Goal: Task Accomplishment & Management: Complete application form

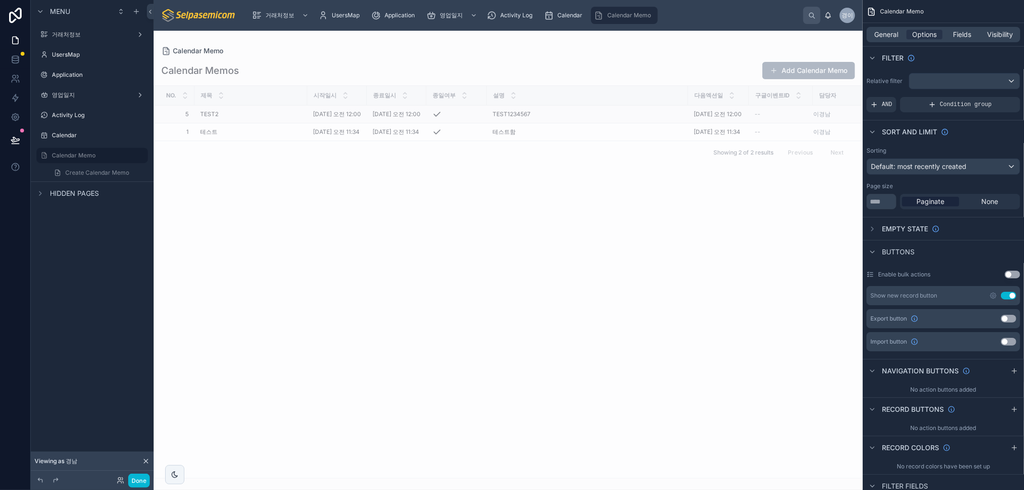
click at [160, 117] on td "5 5" at bounding box center [174, 115] width 40 height 18
click at [568, 12] on span "Calendar" at bounding box center [570, 16] width 25 height 8
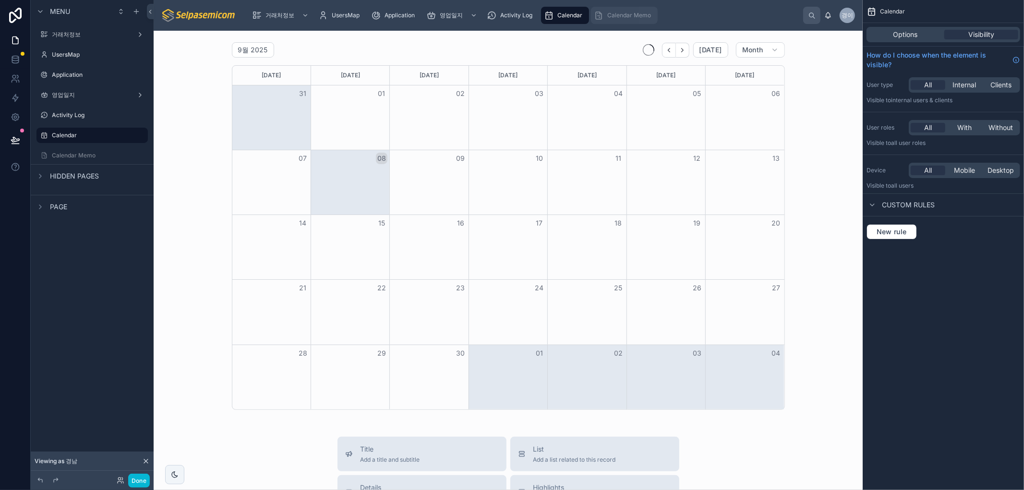
click at [616, 16] on span "Calendar Memo" at bounding box center [629, 16] width 44 height 8
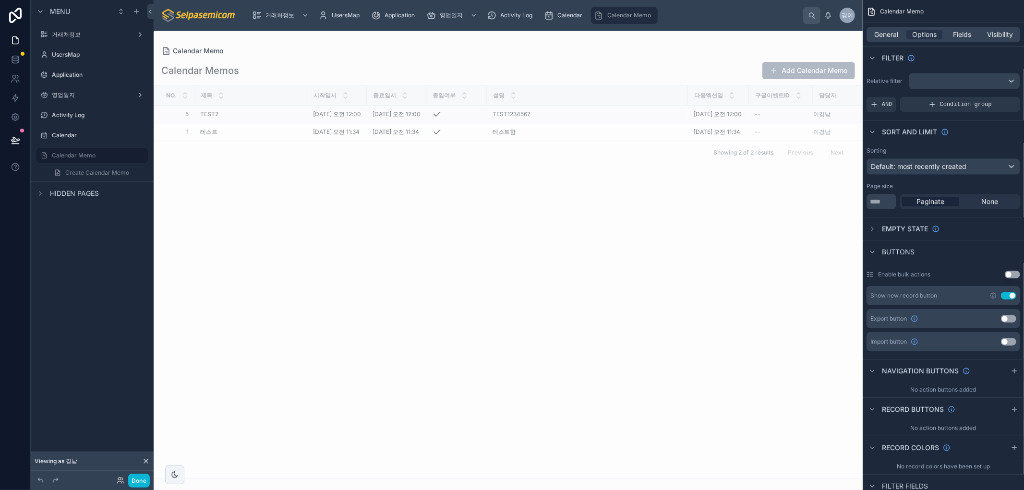
click at [713, 115] on span "2025. 9. 19. 오전 12:00" at bounding box center [718, 114] width 48 height 8
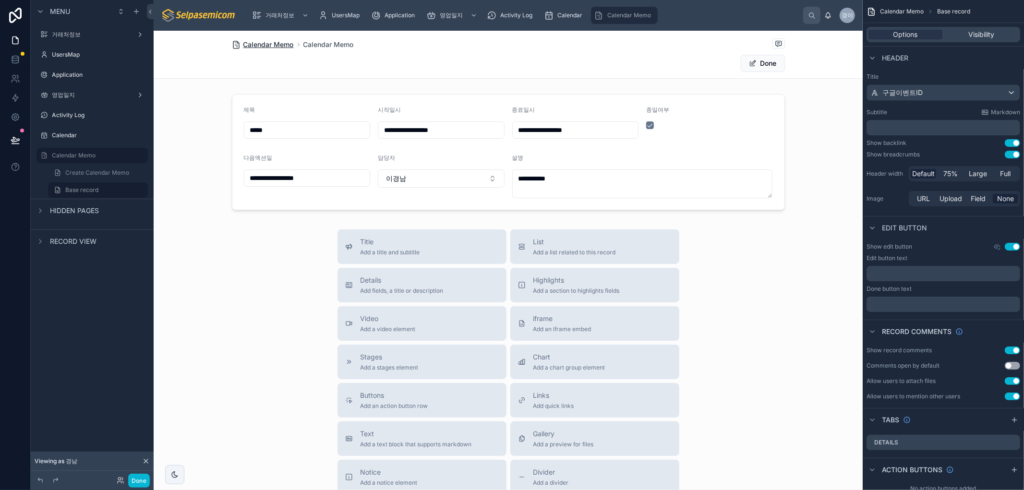
click at [274, 45] on span "Calendar Memo" at bounding box center [268, 45] width 50 height 10
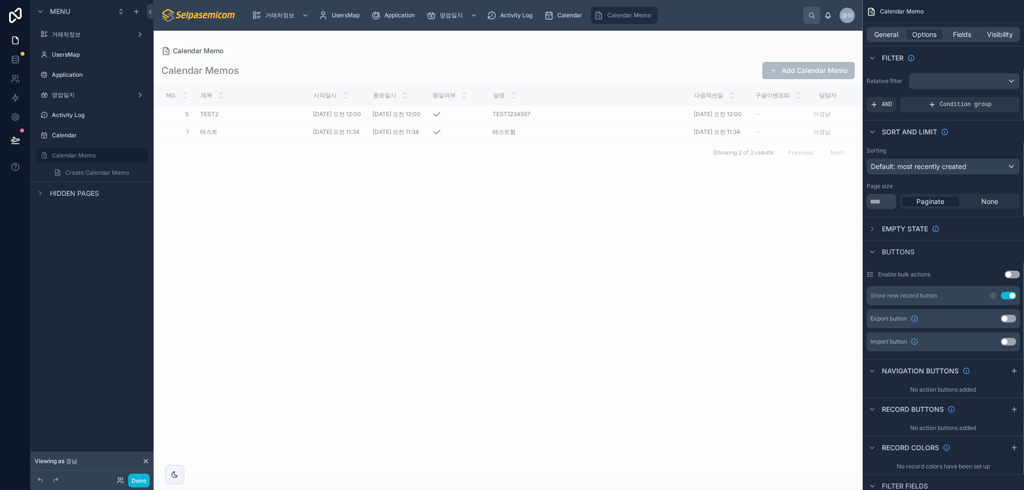
drag, startPoint x: 680, startPoint y: 222, endPoint x: 1019, endPoint y: 184, distance: 341.1
click at [681, 222] on div "No. 제목 시작일시 종료일시 종일여부 설명 다음엑션일 구글이벤트ID 담당자 5 5 TEST2 TEST2 2025. 9. 15. 오전 12:0…" at bounding box center [508, 282] width 708 height 392
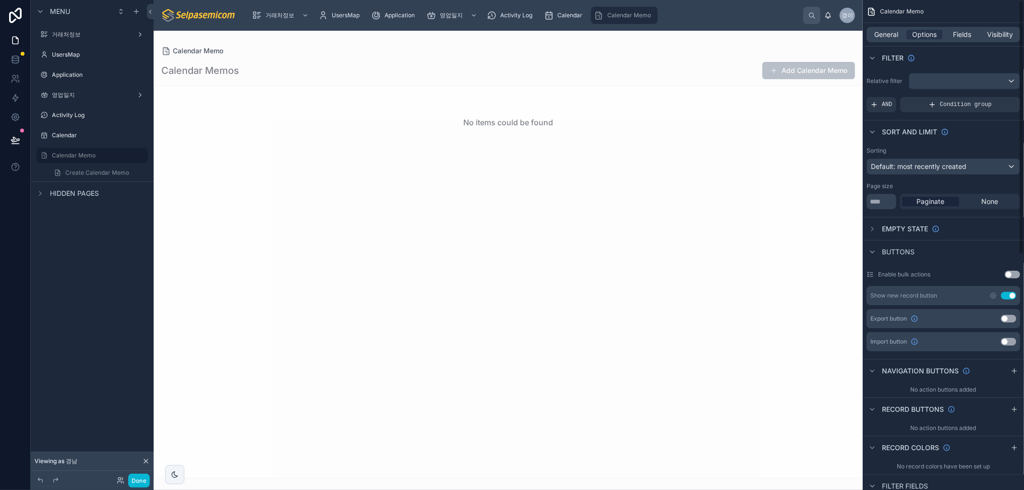
click at [798, 74] on button "Add Calendar Memo" at bounding box center [809, 70] width 93 height 17
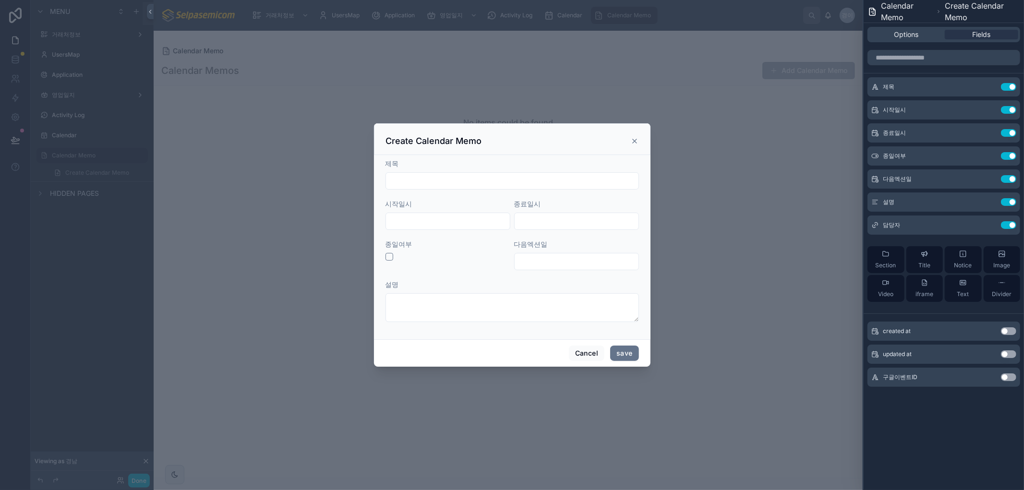
click at [450, 185] on input "text" at bounding box center [512, 180] width 253 height 13
type input "*"
type input "*****"
click at [452, 220] on input "text" at bounding box center [448, 221] width 124 height 13
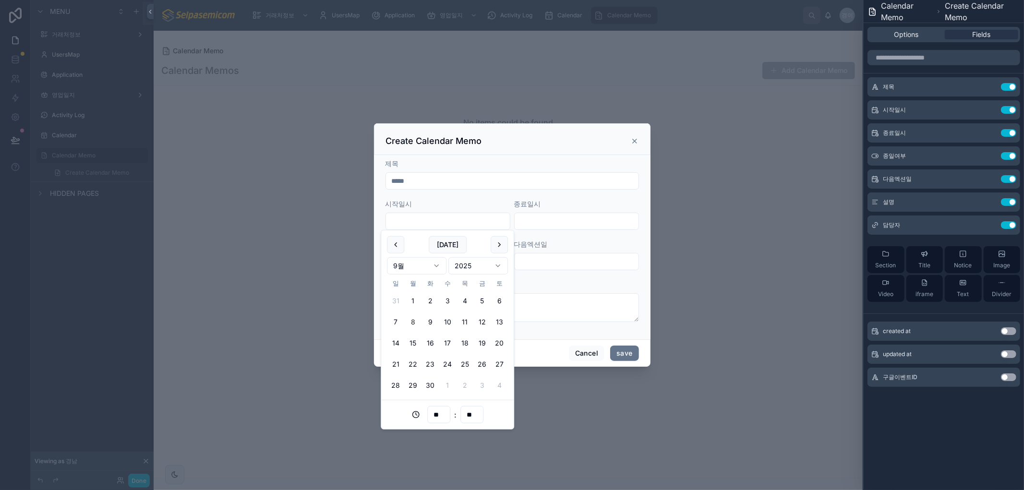
click at [410, 322] on button "8" at bounding box center [412, 322] width 17 height 17
type input "**********"
click at [534, 223] on input "text" at bounding box center [577, 221] width 124 height 13
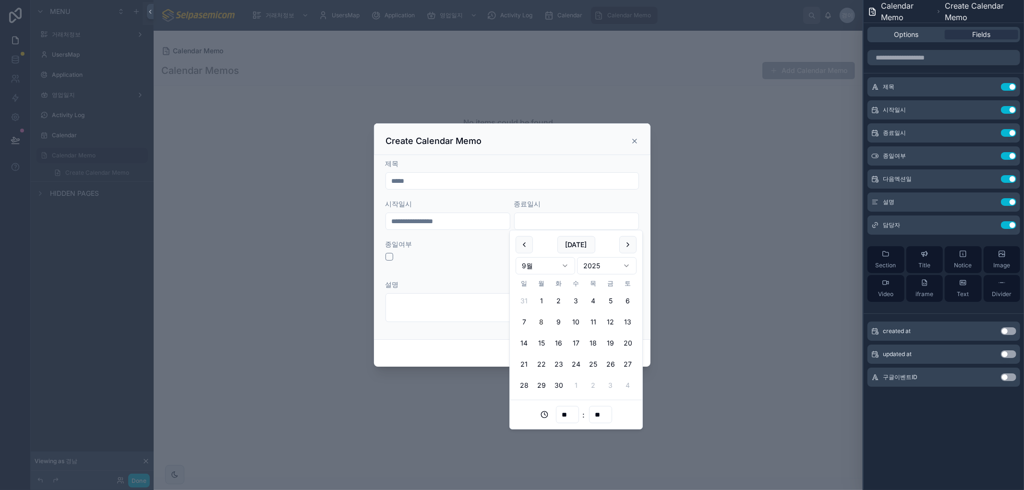
click at [431, 266] on div "종일여부" at bounding box center [448, 255] width 125 height 31
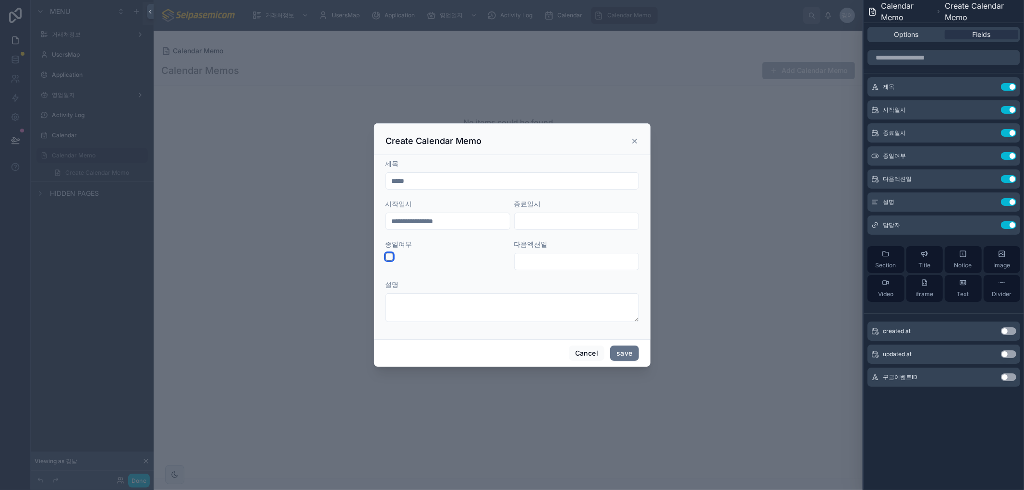
click at [390, 257] on button "button" at bounding box center [390, 257] width 8 height 8
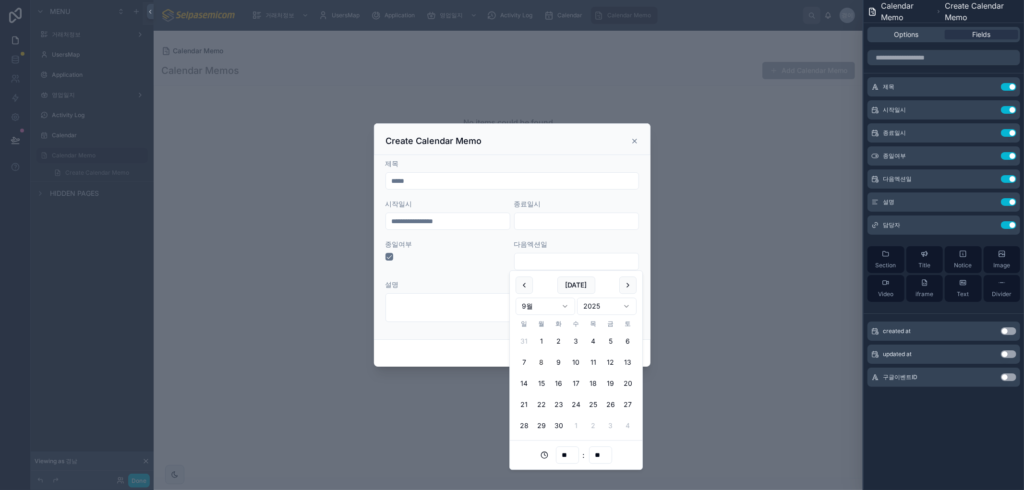
click at [562, 260] on input "text" at bounding box center [577, 261] width 124 height 13
click at [544, 402] on button "22" at bounding box center [541, 405] width 17 height 17
type input "**********"
click at [439, 277] on form "**********" at bounding box center [513, 245] width 254 height 173
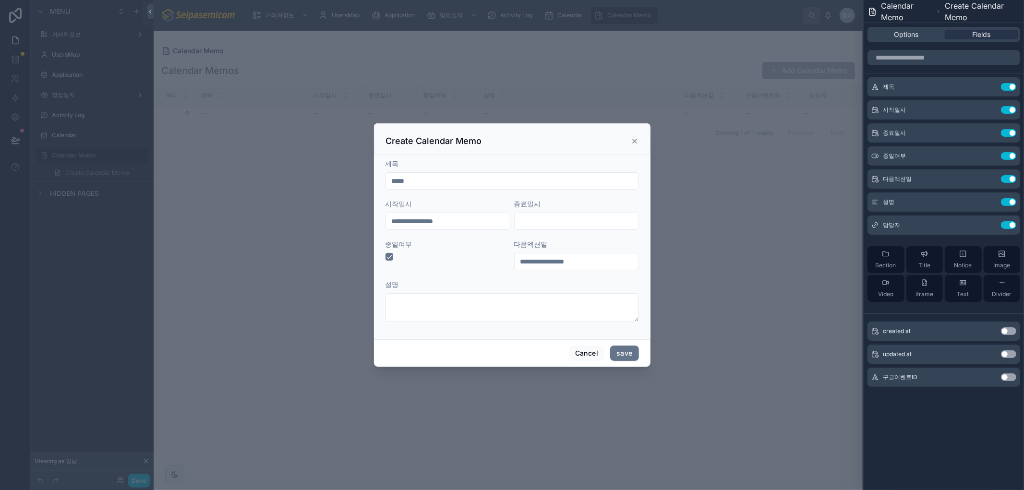
click at [431, 291] on div "설명" at bounding box center [513, 301] width 254 height 42
drag, startPoint x: 430, startPoint y: 308, endPoint x: 463, endPoint y: 305, distance: 33.3
click at [429, 308] on textarea at bounding box center [513, 307] width 254 height 29
type textarea "**********"
click at [640, 356] on div "Cancel save" at bounding box center [512, 353] width 277 height 27
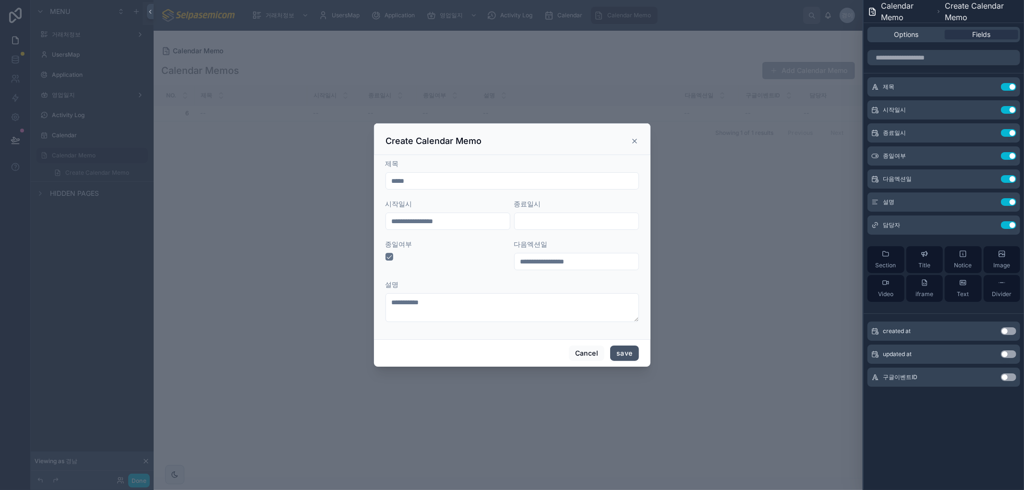
click at [632, 359] on button "save" at bounding box center [624, 353] width 28 height 15
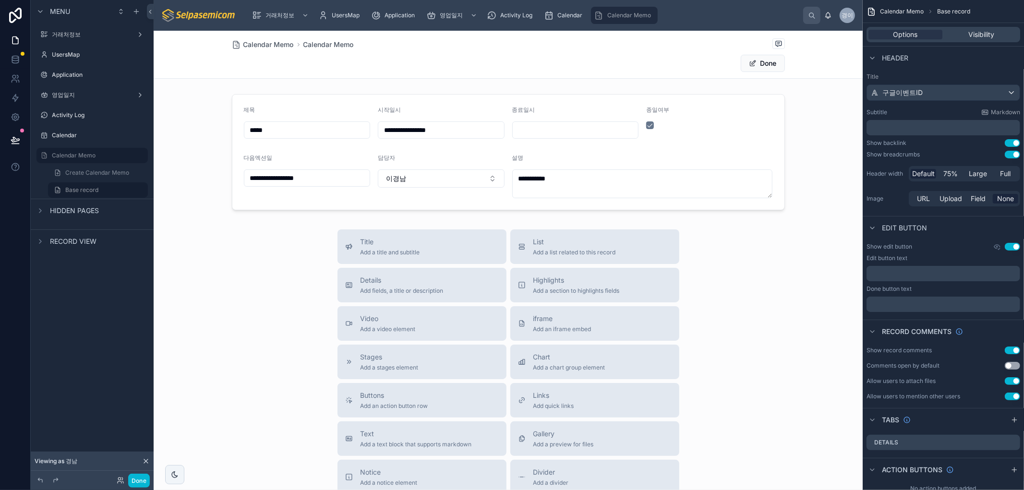
click at [770, 267] on div "Title Add a title and subtitle List Add a list related to this record Details A…" at bounding box center [508, 401] width 709 height 342
click at [250, 42] on span "Calendar Memo" at bounding box center [268, 45] width 50 height 10
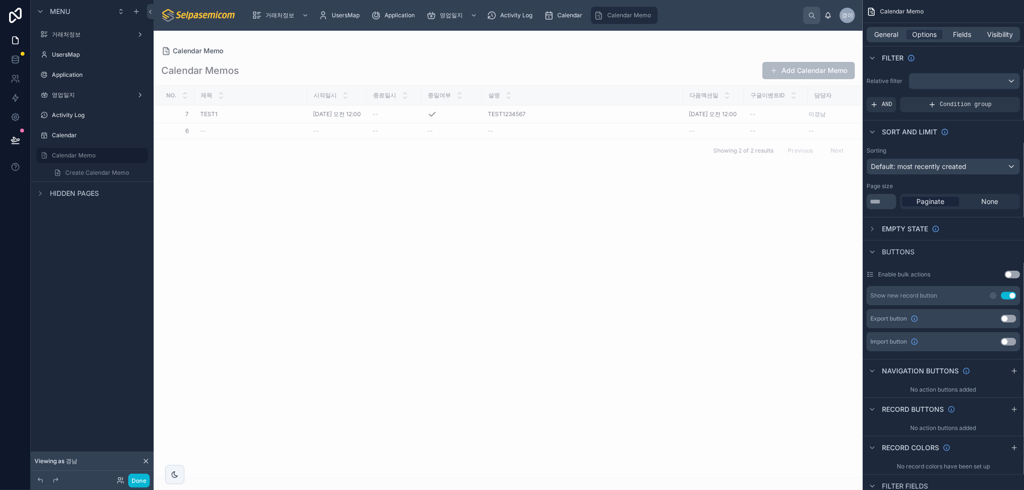
drag, startPoint x: 547, startPoint y: 279, endPoint x: 555, endPoint y: 301, distance: 23.2
click at [549, 279] on div "No. 제목 시작일시 종료일시 종일여부 설명 다음엑션일 구글이벤트ID 담당자 7 7 TEST1 TEST1 2025. 9. 8. 오전 12:00…" at bounding box center [508, 282] width 708 height 392
click at [570, 271] on div "No. 제목 시작일시 종료일시 종일여부 설명 다음엑션일 구글이벤트ID 담당자 7 7 TEST1 TEST1 2025. 9. 8. 오전 12:00…" at bounding box center [508, 282] width 708 height 392
drag, startPoint x: 479, startPoint y: 291, endPoint x: 478, endPoint y: 300, distance: 8.2
click at [480, 294] on div "No. 제목 시작일시 종료일시 종일여부 설명 다음엑션일 구글이벤트ID 담당자 7 7 TEST1 TEST1 2025. 9. 8. 오전 12:00…" at bounding box center [508, 282] width 708 height 392
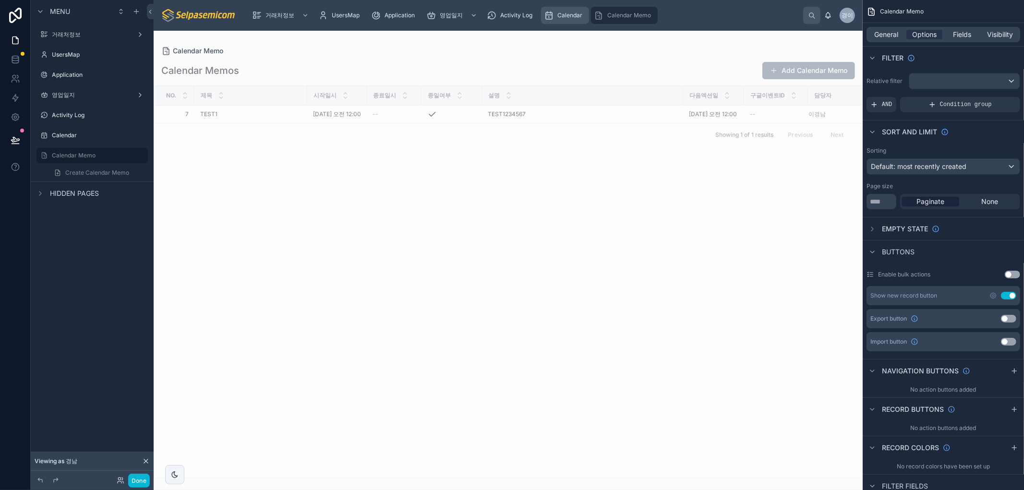
click at [567, 20] on div "Calendar" at bounding box center [565, 15] width 42 height 15
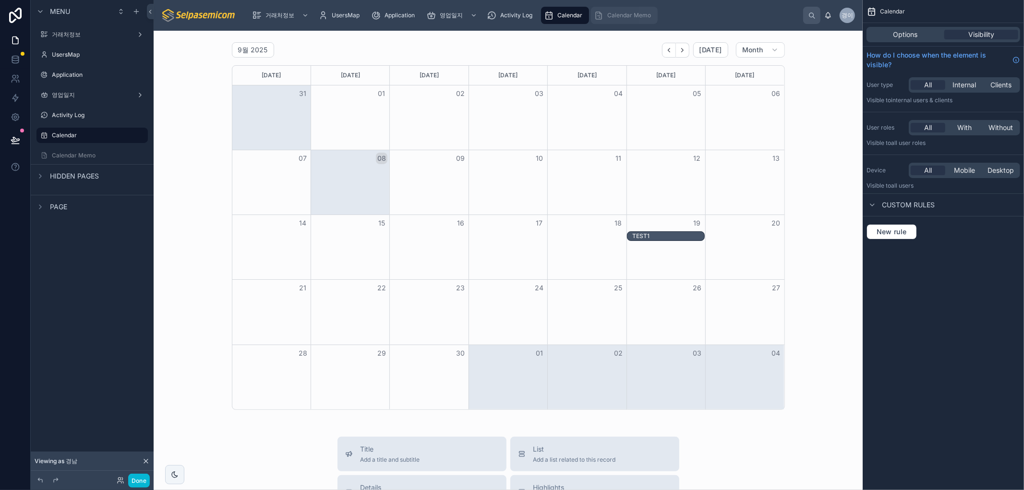
click at [627, 12] on span "Calendar Memo" at bounding box center [629, 16] width 44 height 8
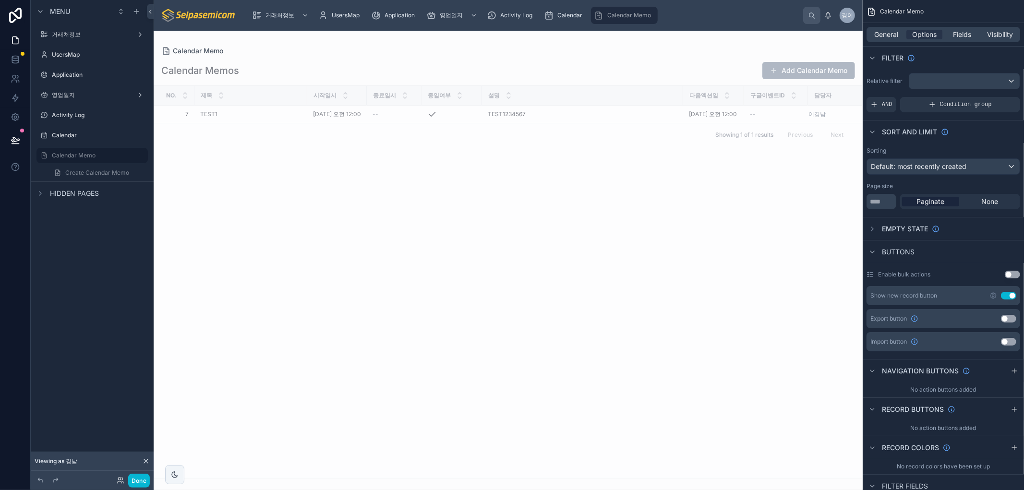
click at [573, 227] on div "No. 제목 시작일시 종료일시 종일여부 설명 다음엑션일 구글이벤트ID 담당자 7 7 TEST1 TEST1 2025. 9. 8. 오전 12:00…" at bounding box center [508, 282] width 708 height 392
click at [476, 114] on div at bounding box center [451, 114] width 49 height 10
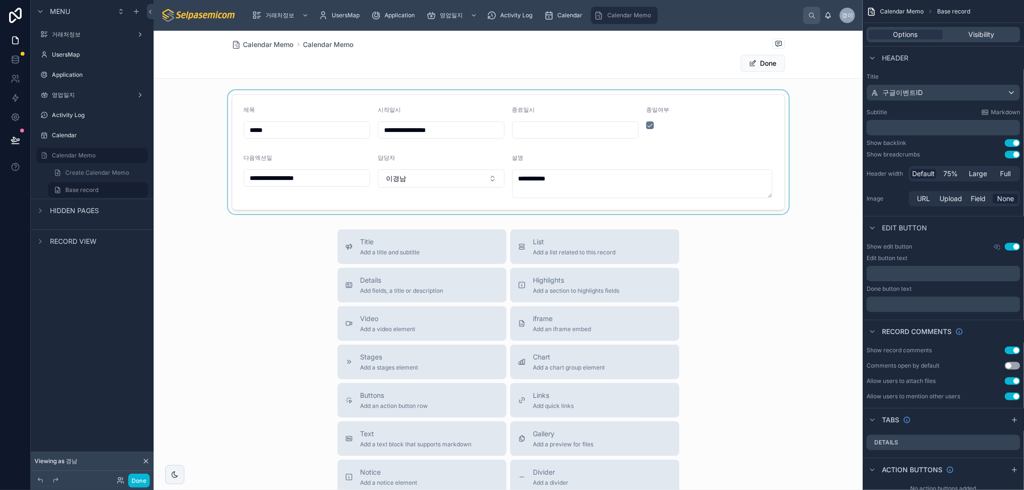
click at [564, 122] on div at bounding box center [508, 152] width 709 height 124
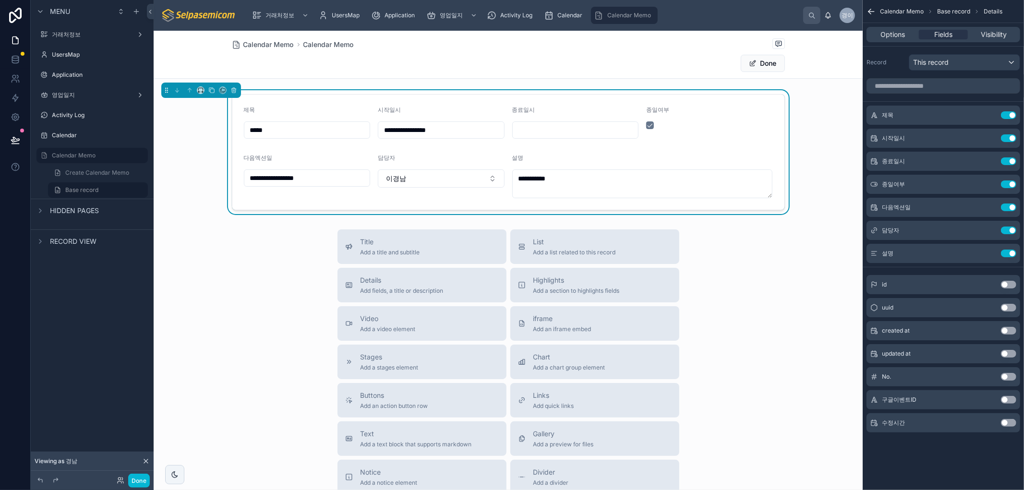
click at [542, 132] on input "text" at bounding box center [576, 129] width 126 height 13
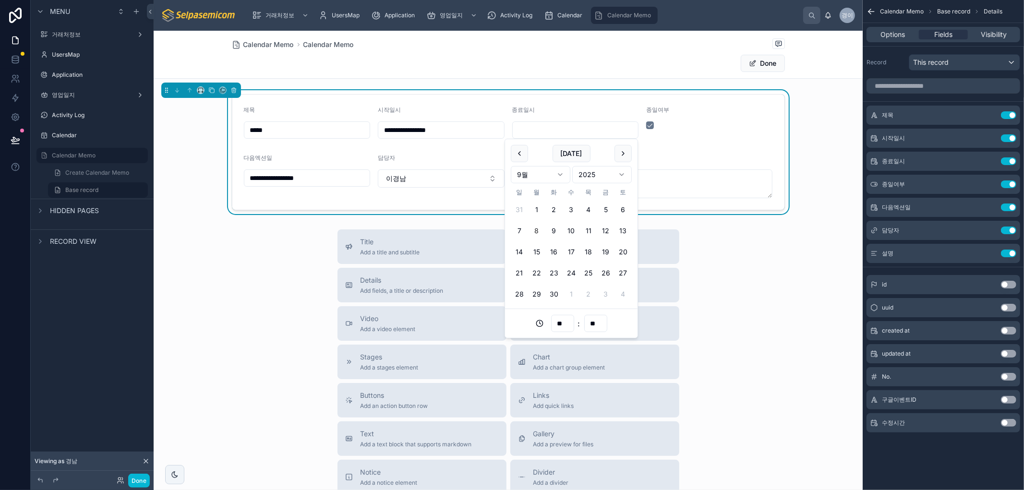
click at [537, 231] on button "8" at bounding box center [536, 230] width 17 height 17
type input "**********"
click at [720, 259] on div "Title Add a title and subtitle List Add a list related to this record Details A…" at bounding box center [508, 401] width 709 height 342
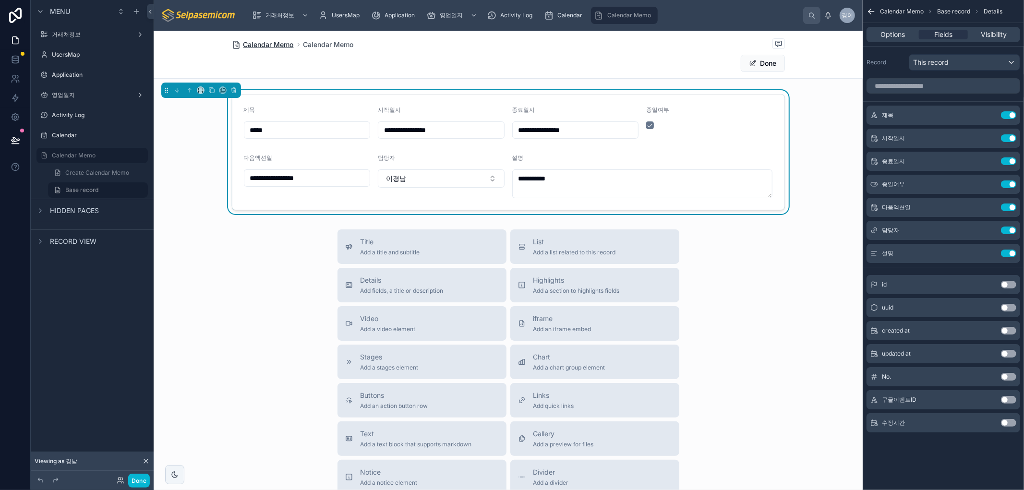
click at [276, 44] on span "Calendar Memo" at bounding box center [268, 45] width 50 height 10
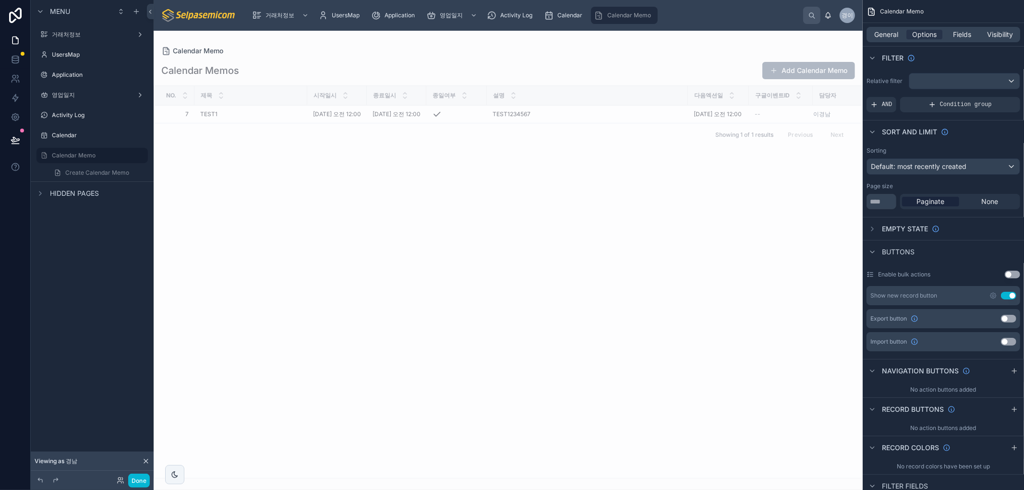
click at [453, 304] on div "No. 제목 시작일시 종료일시 종일여부 설명 다음엑션일 구글이벤트ID 담당자 7 7 TEST1 TEST1 2025. 9. 8. 오전 12:00…" at bounding box center [508, 282] width 708 height 392
drag, startPoint x: 439, startPoint y: 156, endPoint x: 353, endPoint y: 140, distance: 87.4
click at [438, 155] on div "No. 제목 시작일시 종료일시 종일여부 설명 다음엑션일 구글이벤트ID 담당자 7 7 TEST1 TEST1 2025. 9. 8. 오전 12:00…" at bounding box center [508, 282] width 708 height 392
drag, startPoint x: 687, startPoint y: 212, endPoint x: 692, endPoint y: 220, distance: 9.7
click at [687, 213] on div "No. 제목 시작일시 종료일시 종일여부 설명 다음엑션일 구글이벤트ID 담당자 7 7 TEST1 TEST1 2025. 9. 8. 오전 12:00…" at bounding box center [508, 282] width 708 height 392
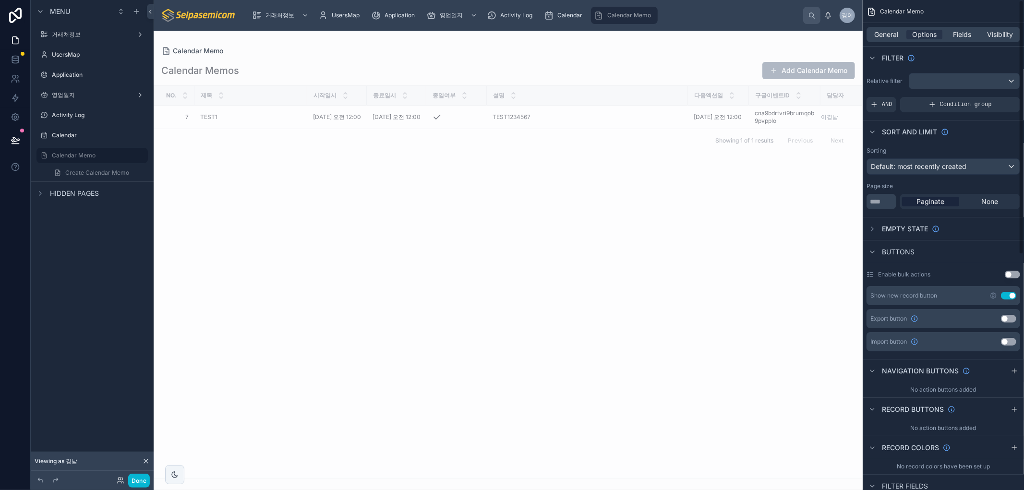
click at [582, 221] on div "No. 제목 시작일시 종료일시 종일여부 설명 다음엑션일 구글이벤트ID 담당자 7 7 TEST1 TEST1 2025. 9. 8. 오전 12:00…" at bounding box center [508, 282] width 708 height 392
click at [576, 279] on div "No. 제목 시작일시 종료일시 종일여부 설명 다음엑션일 구글이벤트ID 담당자 7 7 TEST1 TEST1 2025. 9. 8. 오전 12:00…" at bounding box center [508, 282] width 708 height 392
click at [167, 116] on span "7" at bounding box center [177, 117] width 23 height 8
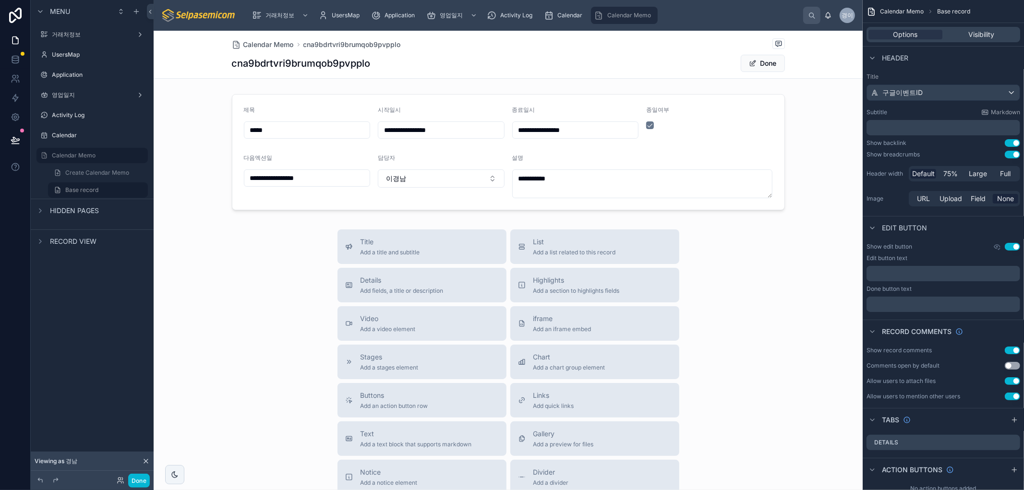
click at [631, 10] on div "Calendar Memo" at bounding box center [624, 15] width 61 height 15
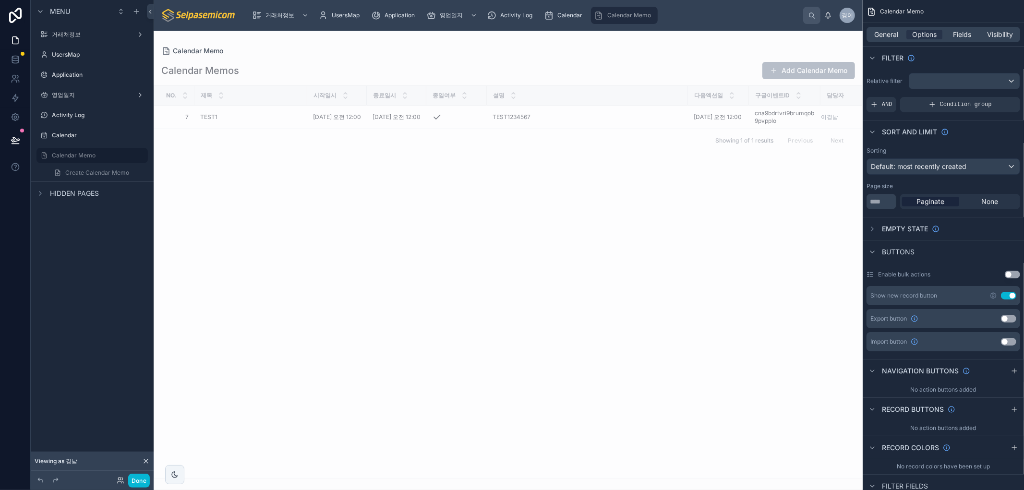
click at [814, 73] on button "Add Calendar Memo" at bounding box center [809, 70] width 93 height 17
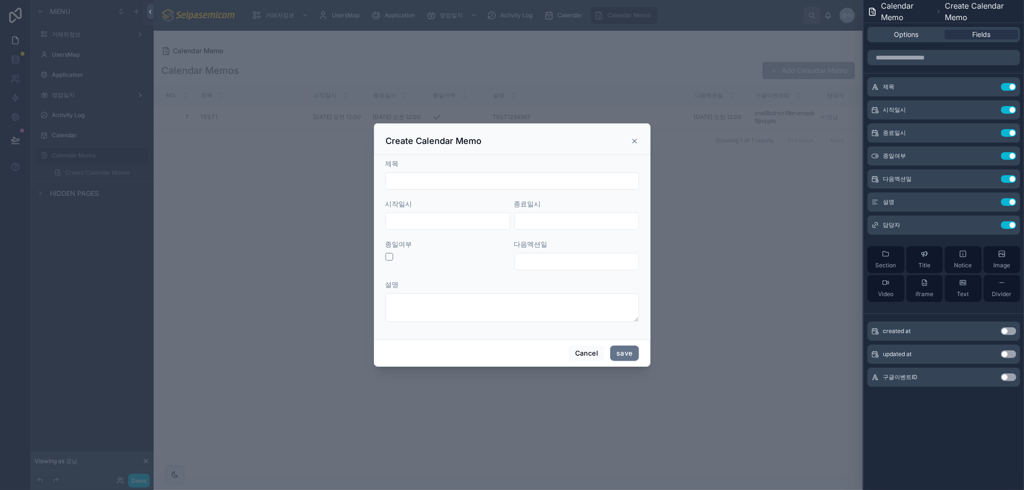
click at [640, 138] on div "Create Calendar Memo" at bounding box center [512, 139] width 277 height 32
click at [635, 143] on icon at bounding box center [635, 141] width 8 height 8
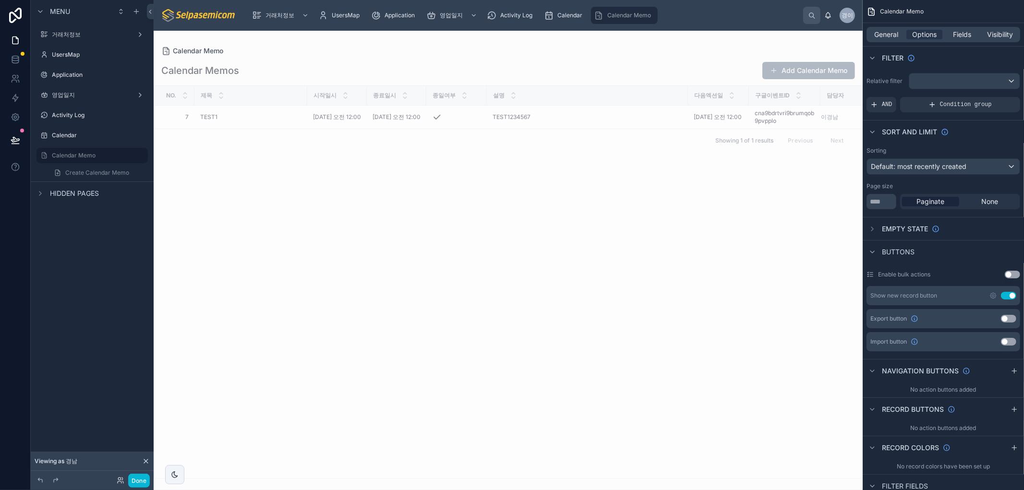
click at [682, 194] on div "No. 제목 시작일시 종료일시 종일여부 설명 다음엑션일 구글이벤트ID 담당자 7 7 TEST1 TEST1 2025. 9. 8. 오전 12:00…" at bounding box center [508, 282] width 708 height 392
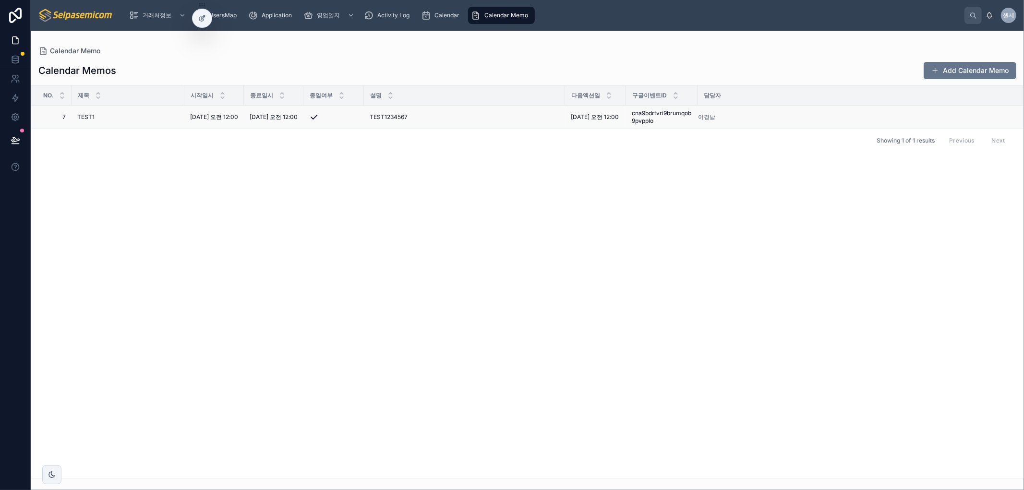
click at [45, 116] on span "7" at bounding box center [54, 117] width 23 height 8
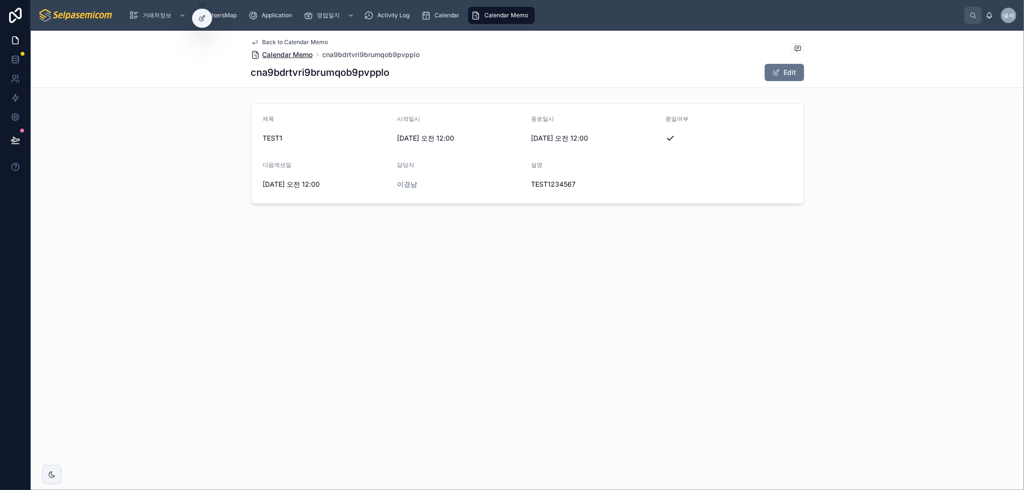
click at [298, 60] on div "Back to Calendar Memo Calendar Memo cna9bdrtvri9brumqob9pvpplo cna9bdrtvri9brum…" at bounding box center [527, 59] width 553 height 57
click at [303, 51] on span "Calendar Memo" at bounding box center [288, 55] width 50 height 10
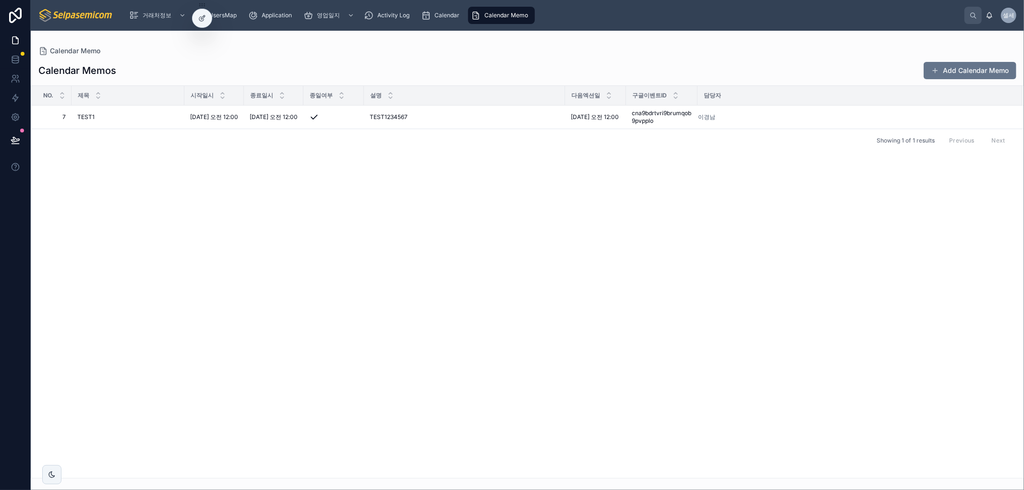
drag, startPoint x: 621, startPoint y: 294, endPoint x: 638, endPoint y: 233, distance: 63.3
click at [617, 272] on div "No. 제목 시작일시 종료일시 종일여부 설명 다음엑션일 구글이벤트ID 담당자 7 7 TEST1 TEST1 2025. 9. 8. 오전 12:00…" at bounding box center [527, 282] width 993 height 392
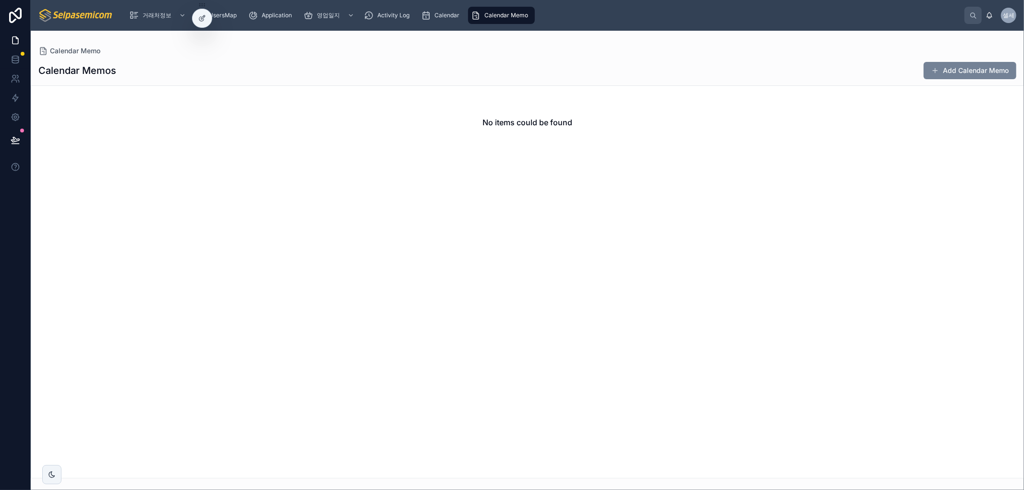
click at [929, 75] on button "Add Calendar Memo" at bounding box center [970, 70] width 93 height 17
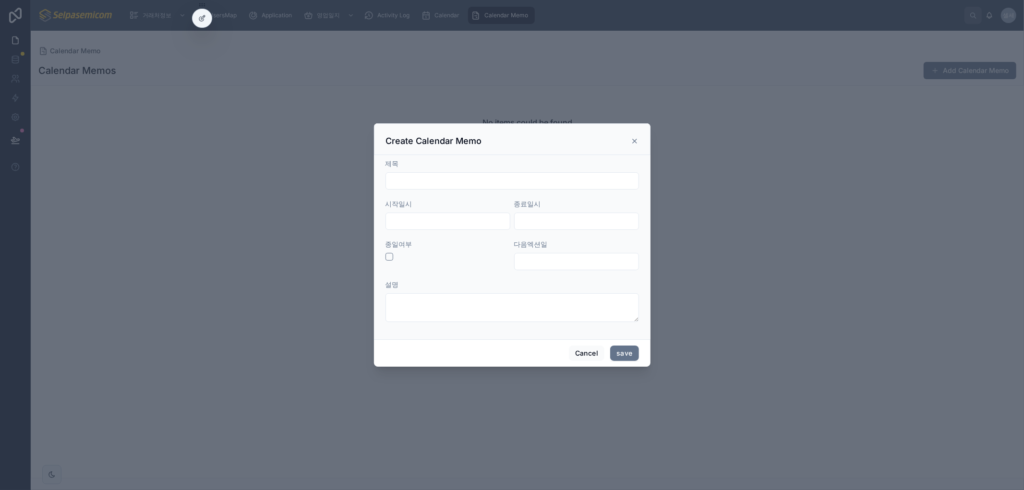
click at [414, 184] on input "text" at bounding box center [512, 180] width 253 height 13
type input "*****"
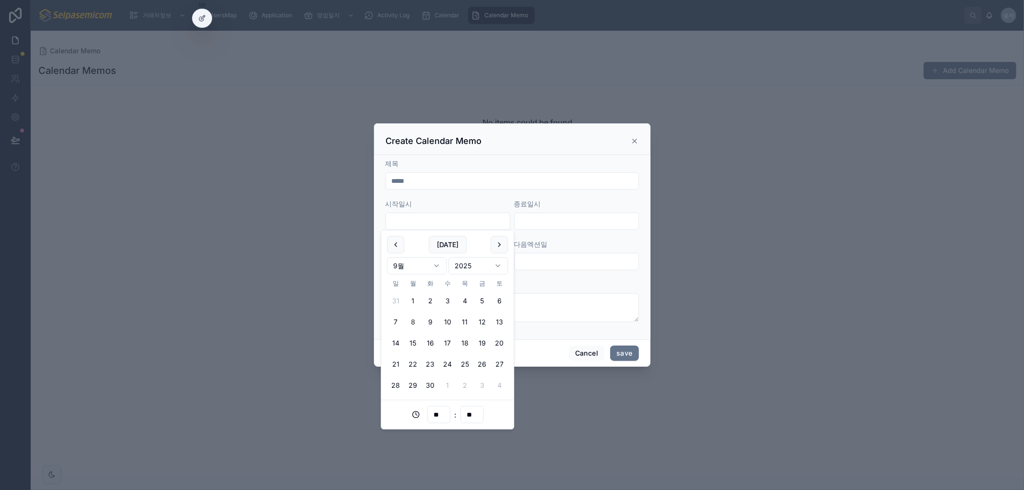
click at [418, 217] on input "text" at bounding box center [448, 221] width 124 height 13
click at [484, 323] on button "12" at bounding box center [481, 322] width 17 height 17
type input "**********"
click at [547, 224] on input "text" at bounding box center [577, 221] width 124 height 13
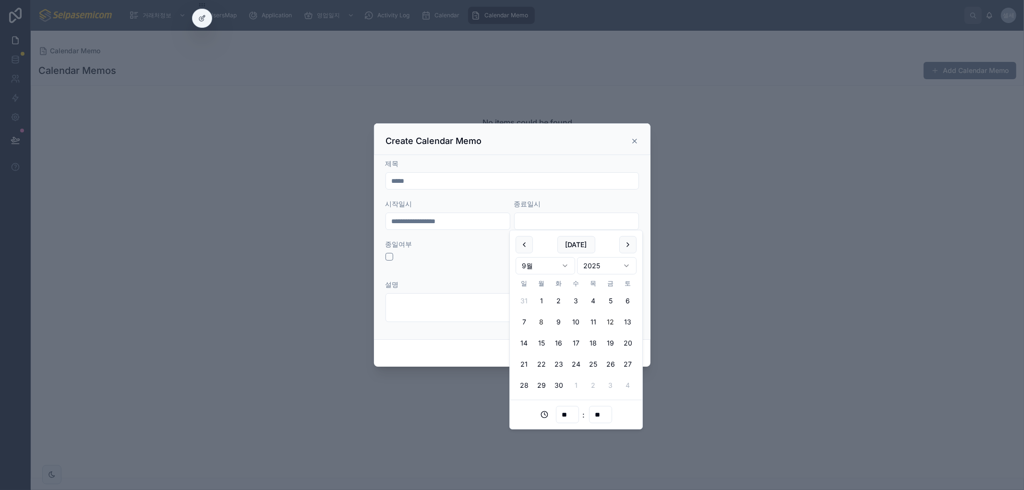
click at [607, 318] on button "12" at bounding box center [610, 322] width 17 height 17
type input "**********"
click at [430, 224] on input "**********" at bounding box center [448, 221] width 124 height 13
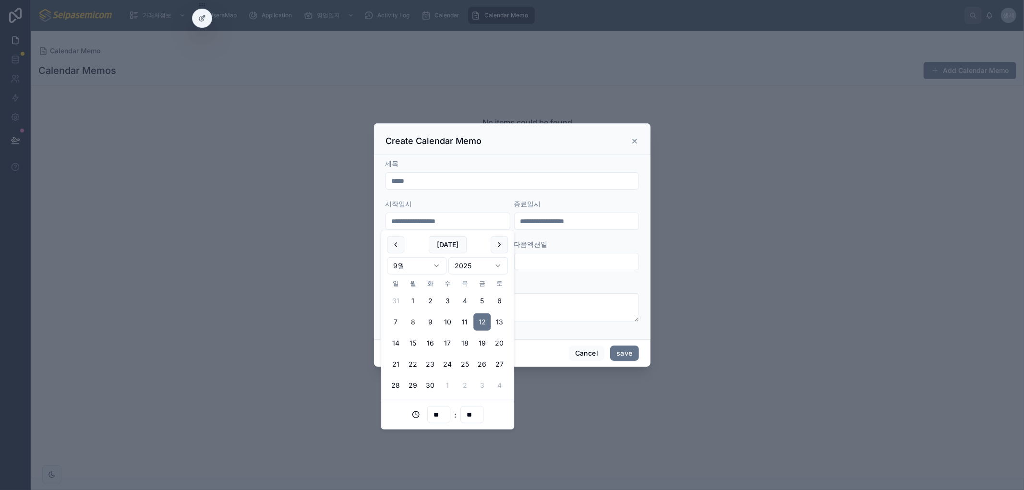
click at [445, 218] on input "**********" at bounding box center [448, 221] width 124 height 13
click at [416, 413] on icon at bounding box center [416, 415] width 8 height 8
click at [438, 412] on input "**" at bounding box center [439, 414] width 22 height 13
drag, startPoint x: 458, startPoint y: 298, endPoint x: 459, endPoint y: 348, distance: 50.0
click at [535, 356] on div "Cancel save" at bounding box center [512, 353] width 277 height 27
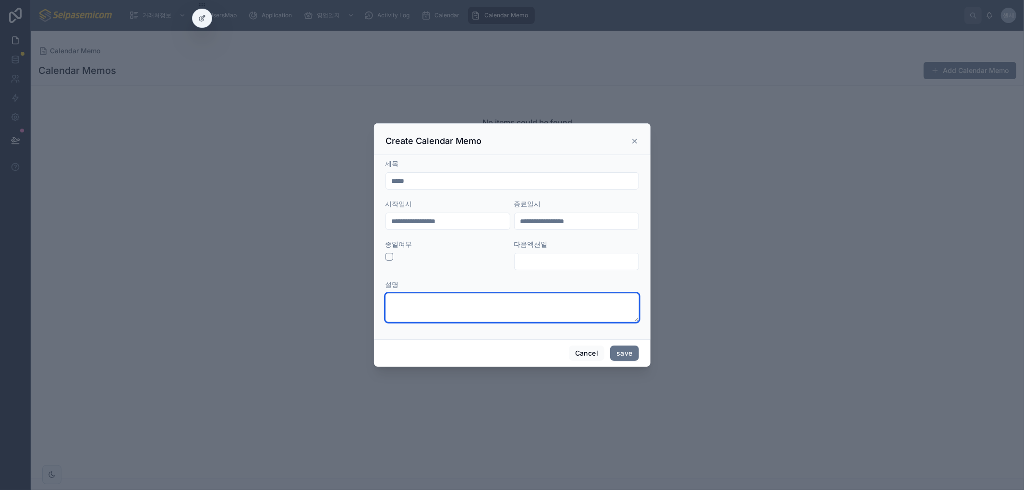
click at [506, 300] on textarea at bounding box center [513, 307] width 254 height 29
type textarea "*"
type textarea "**********"
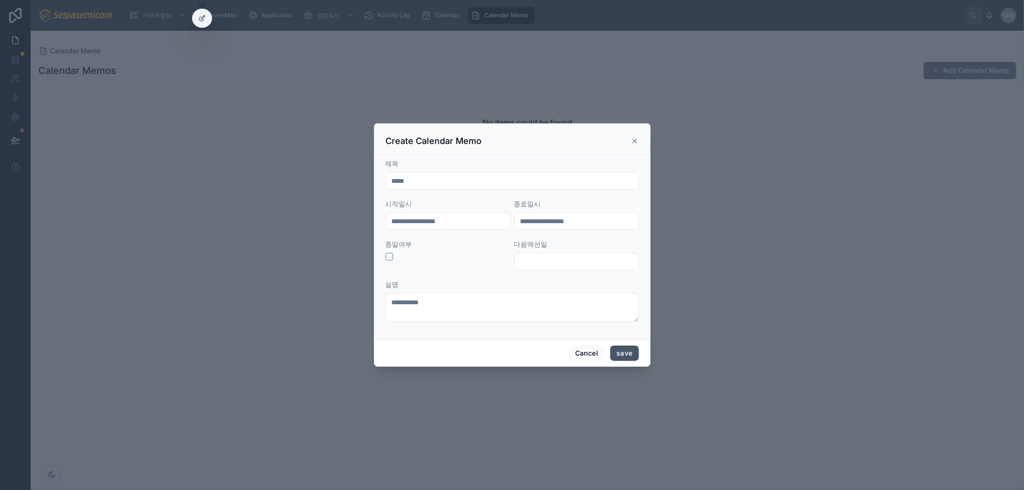
click at [627, 353] on button "save" at bounding box center [624, 353] width 28 height 15
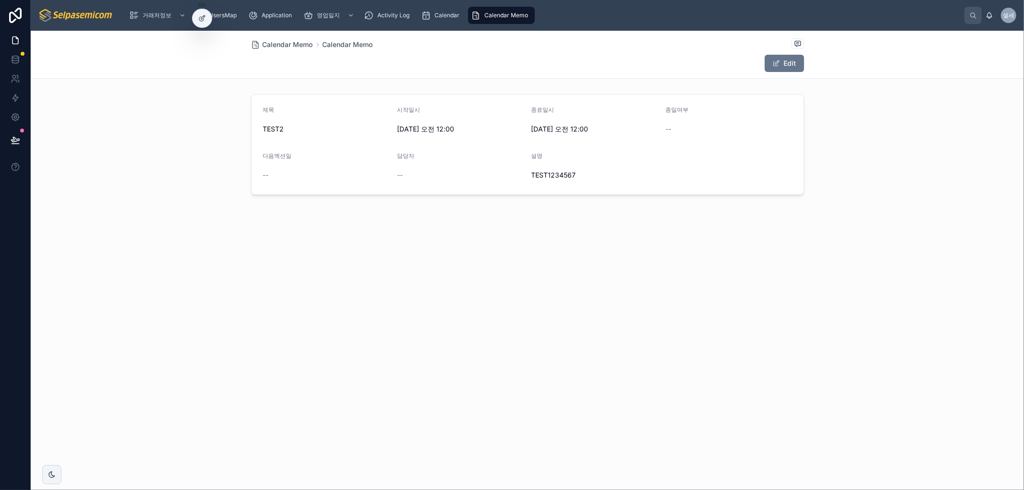
drag, startPoint x: 532, startPoint y: 386, endPoint x: 543, endPoint y: 397, distance: 14.9
click at [533, 388] on div "Calendar Memo Calendar Memo Edit 제목 TEST2 시작일시 2025. 9. 12. 오전 12:00 종료일시 2025.…" at bounding box center [528, 261] width 994 height 460
click at [440, 15] on span "Calendar" at bounding box center [447, 16] width 25 height 8
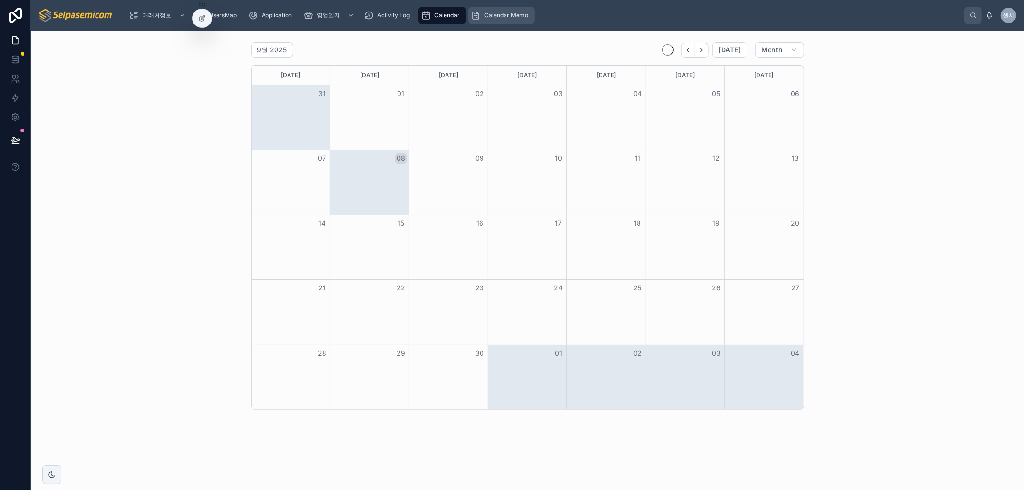
click at [520, 17] on span "Calendar Memo" at bounding box center [507, 16] width 44 height 8
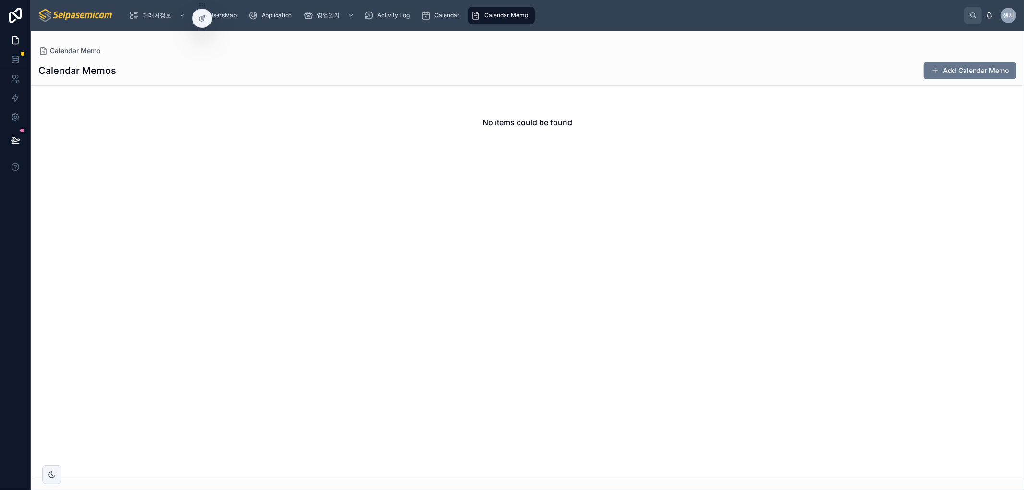
drag, startPoint x: 730, startPoint y: 237, endPoint x: 865, endPoint y: 106, distance: 188.5
click at [738, 228] on div "No items could be found" at bounding box center [528, 281] width 994 height 393
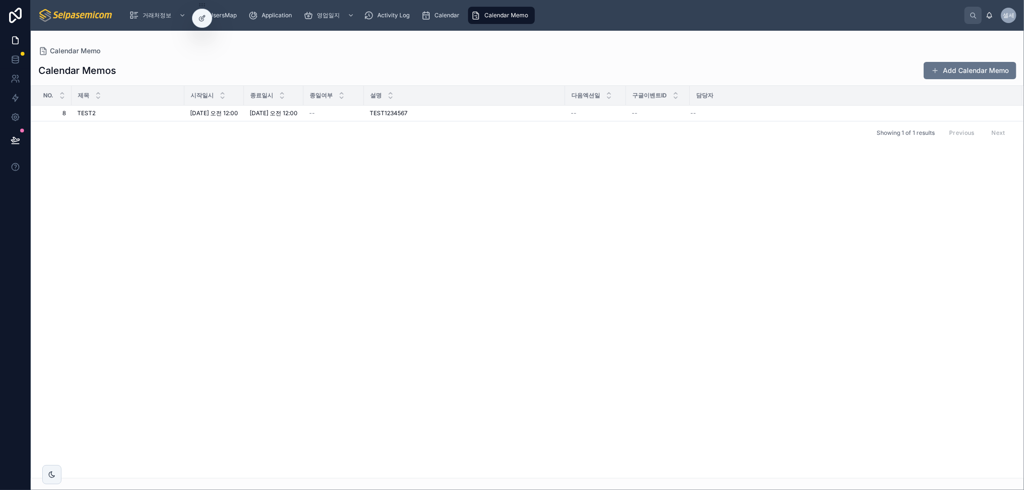
click at [360, 311] on div "No. 제목 시작일시 종료일시 종일여부 설명 다음엑션일 구글이벤트ID 담당자 8 8 TEST2 TEST2 2025. 9. 12. 오전 12:0…" at bounding box center [527, 282] width 993 height 392
click at [340, 243] on div "No. 제목 시작일시 종료일시 종일여부 설명 다음엑션일 구글이벤트ID 담당자 8 8 TEST2 TEST2 2025. 9. 12. 오전 12:0…" at bounding box center [527, 282] width 993 height 392
click at [139, 117] on div "TEST2 TEST2" at bounding box center [127, 113] width 101 height 8
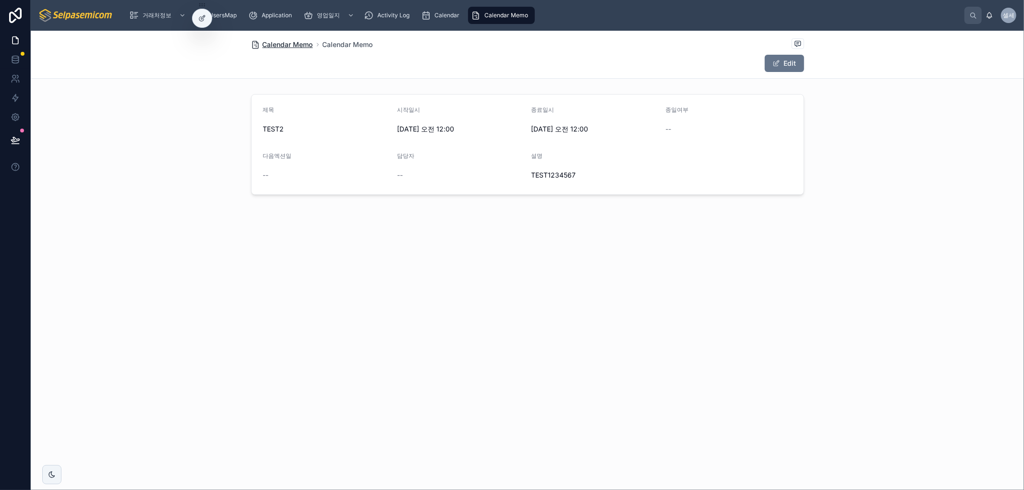
click at [294, 45] on span "Calendar Memo" at bounding box center [288, 45] width 50 height 10
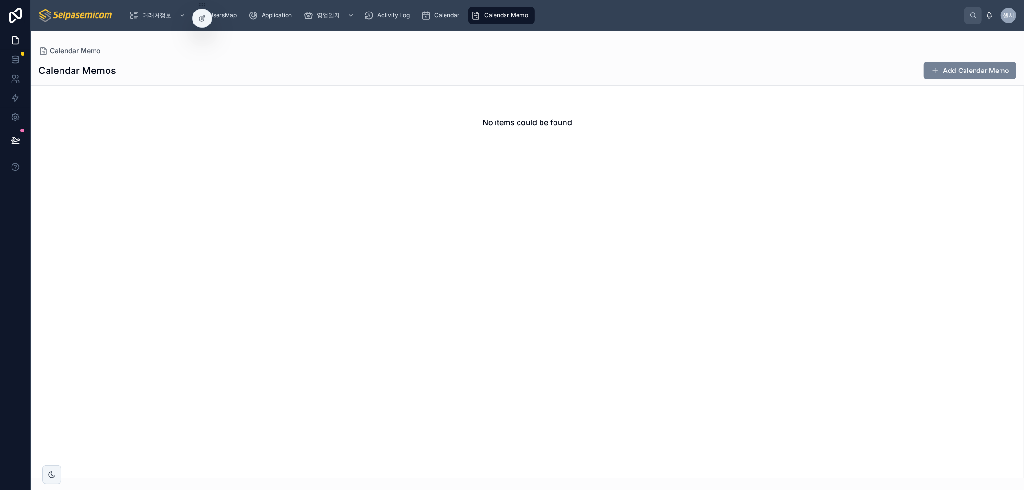
click at [943, 73] on button "Add Calendar Memo" at bounding box center [970, 70] width 93 height 17
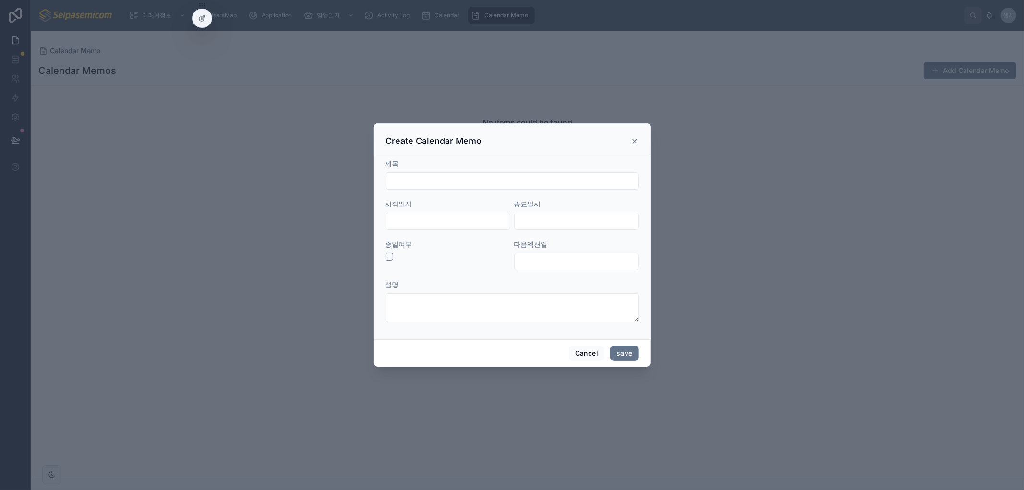
click at [461, 179] on input "text" at bounding box center [512, 180] width 253 height 13
click at [436, 178] on input "*****" at bounding box center [512, 180] width 253 height 13
type input "**********"
click at [453, 231] on form "**********" at bounding box center [513, 245] width 254 height 173
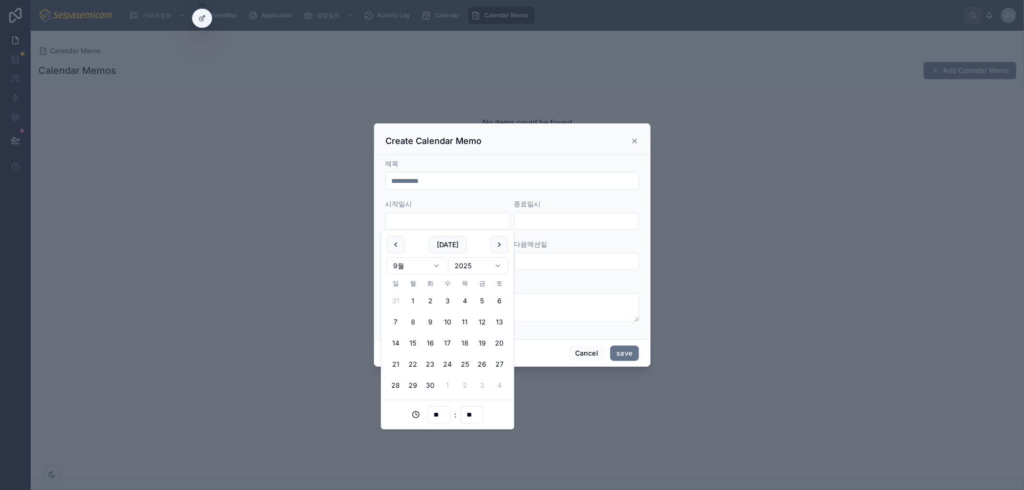
click at [453, 223] on input "text" at bounding box center [448, 221] width 124 height 13
click at [410, 343] on button "15" at bounding box center [412, 343] width 17 height 17
type input "**********"
click at [548, 220] on input "text" at bounding box center [577, 221] width 124 height 13
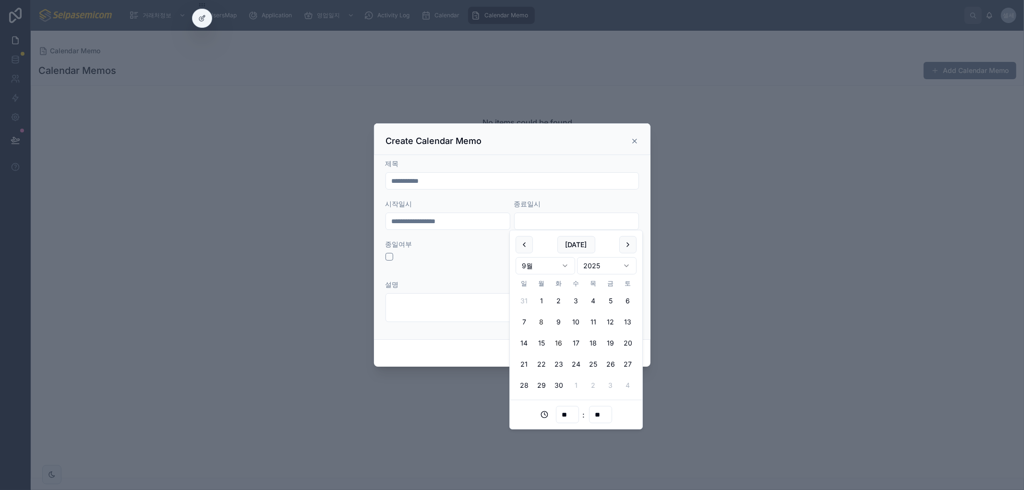
click at [558, 342] on button "16" at bounding box center [558, 343] width 17 height 17
type input "**********"
click at [467, 292] on div "설명" at bounding box center [513, 301] width 254 height 42
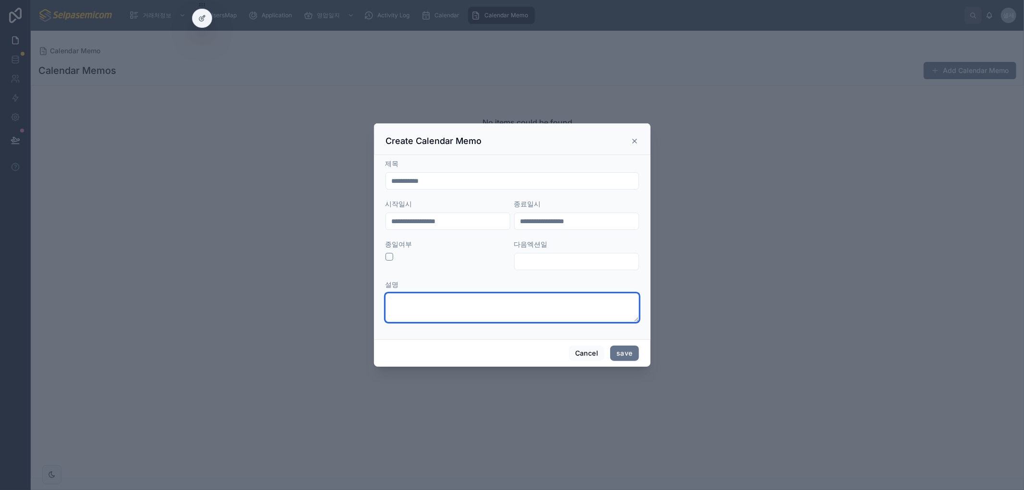
click at [502, 305] on textarea at bounding box center [513, 307] width 254 height 29
type textarea "**********"
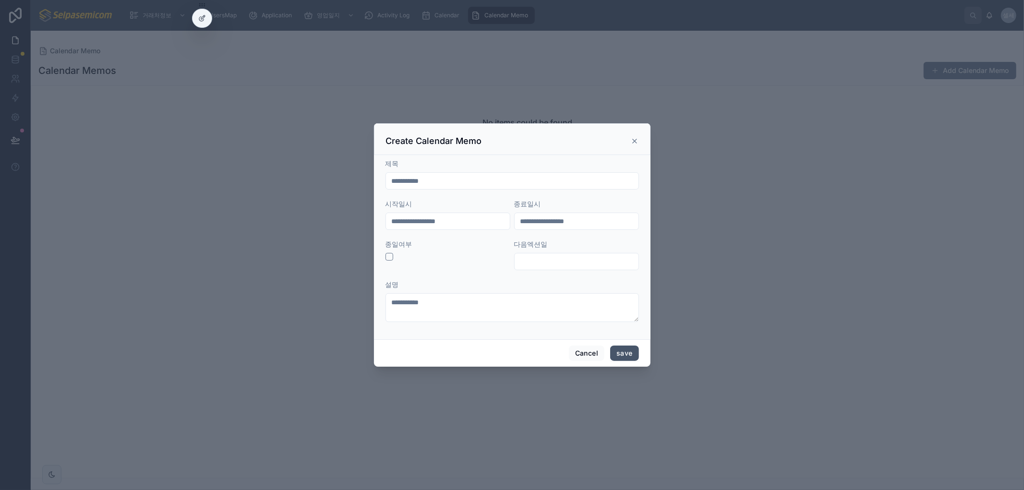
click at [621, 354] on button "save" at bounding box center [624, 353] width 28 height 15
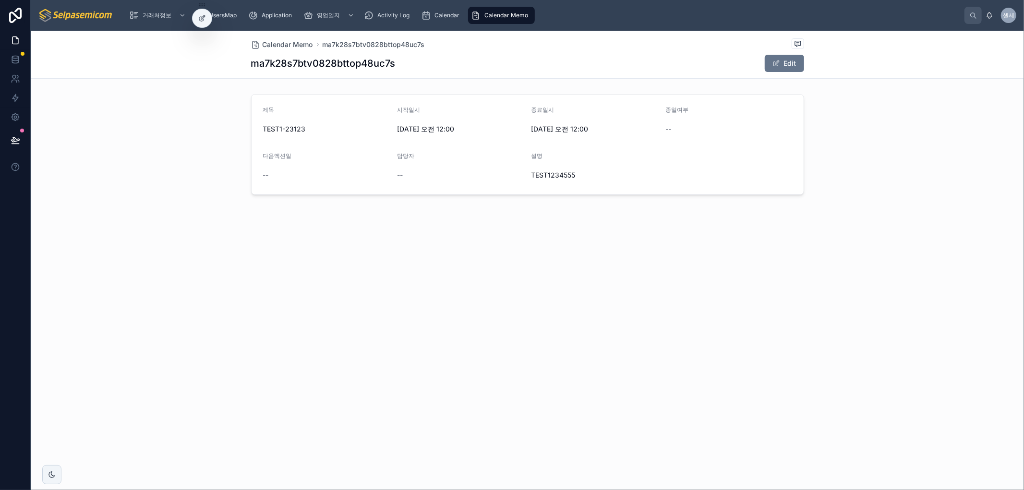
click at [449, 385] on div "Calendar Memo ma7k28s7btv0828bttop48uc7s ma7k28s7btv0828bttop48uc7s Edit 제목 TES…" at bounding box center [528, 261] width 994 height 460
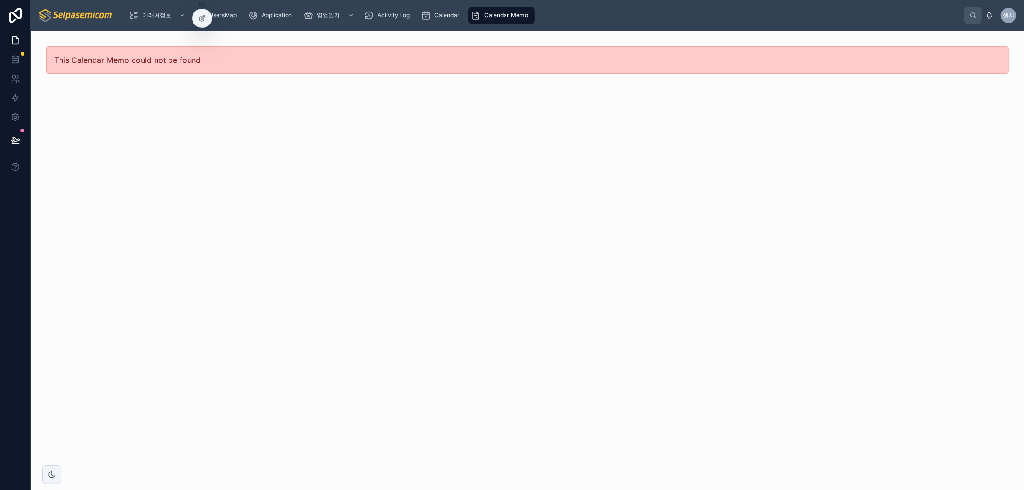
drag, startPoint x: 747, startPoint y: 325, endPoint x: 745, endPoint y: 315, distance: 10.3
click at [747, 325] on div "This Calendar Memo could not be found" at bounding box center [528, 261] width 994 height 460
click at [491, 10] on div "Calendar Memo" at bounding box center [501, 15] width 61 height 15
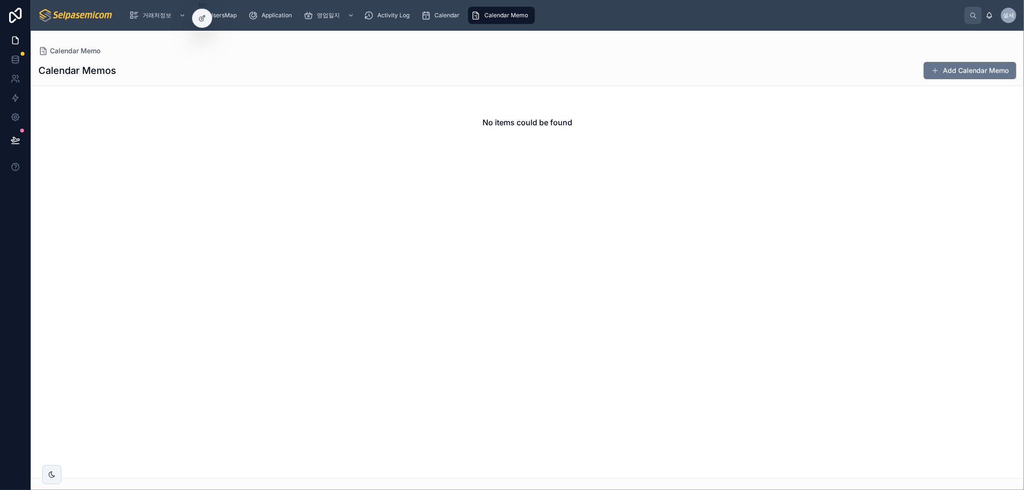
click at [205, 29] on div "거래처정보 UsersMap Application 영업일지 Activity Log Calendar Calendar Memo 셀세 셀파 세미컴" at bounding box center [528, 15] width 994 height 31
click at [200, 22] on div at bounding box center [202, 18] width 19 height 18
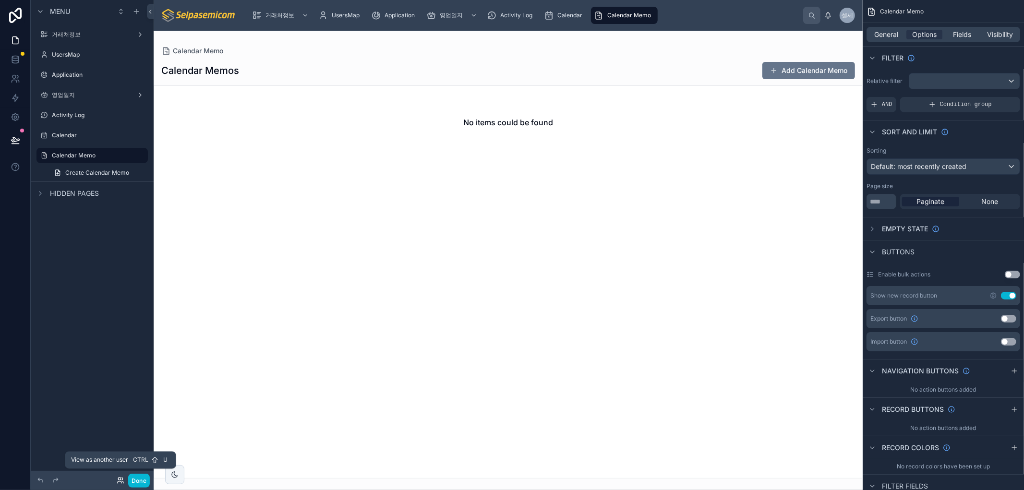
click at [122, 478] on icon at bounding box center [121, 479] width 1 height 2
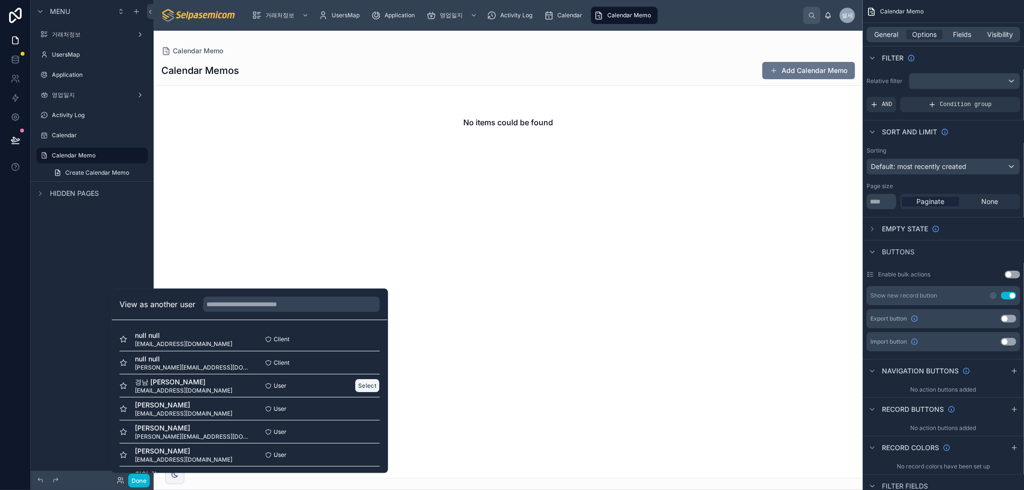
click at [362, 386] on button "Select" at bounding box center [367, 386] width 25 height 14
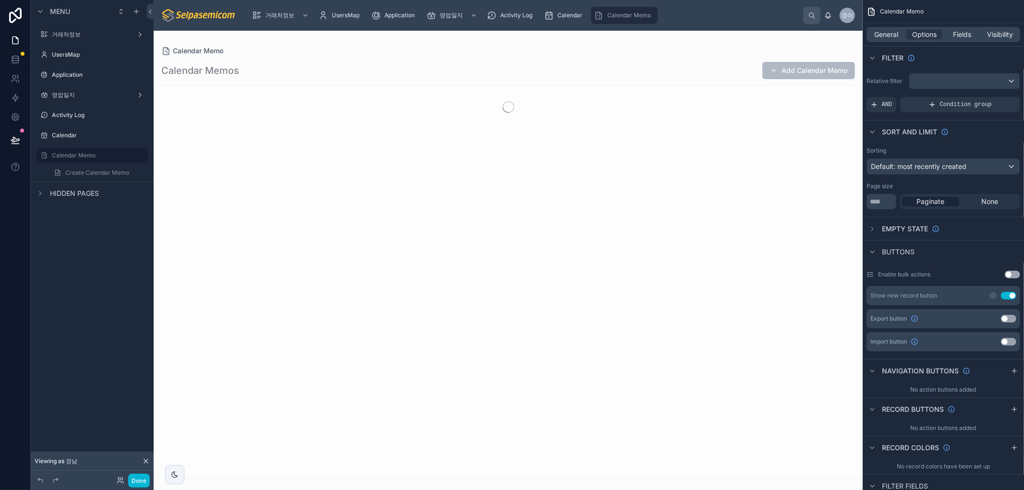
click at [765, 313] on div at bounding box center [508, 261] width 709 height 460
click at [811, 70] on button "Add Calendar Memo" at bounding box center [809, 70] width 93 height 17
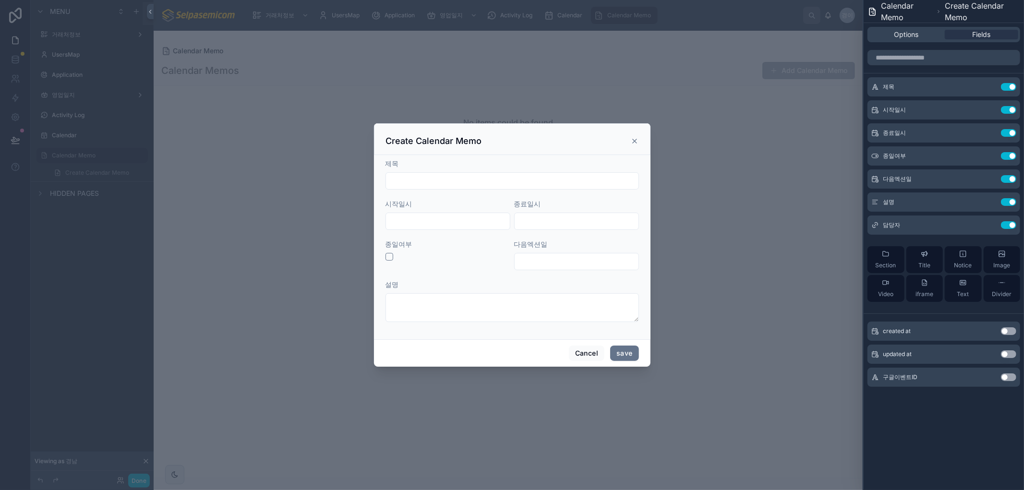
click at [472, 179] on input "text" at bounding box center [512, 180] width 253 height 13
click at [429, 186] on input "*****" at bounding box center [512, 180] width 253 height 13
type input "**********"
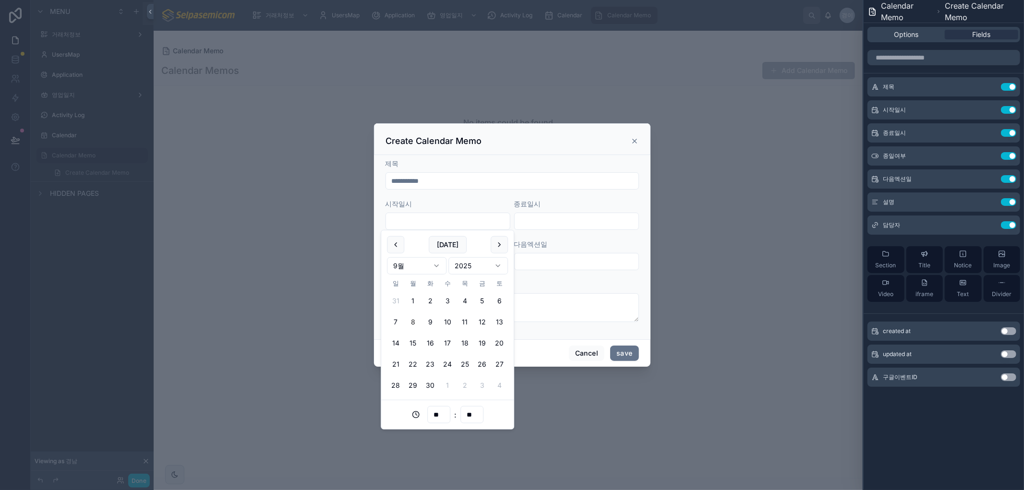
click at [423, 221] on input "text" at bounding box center [448, 221] width 124 height 13
click at [433, 345] on button "16" at bounding box center [430, 343] width 17 height 17
type input "**********"
click at [531, 226] on input "text" at bounding box center [577, 221] width 124 height 13
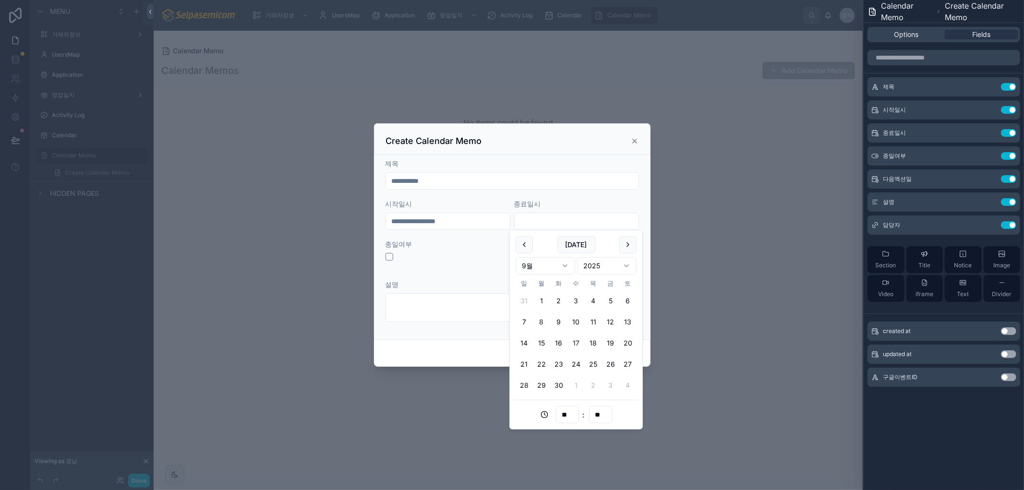
click at [573, 342] on button "17" at bounding box center [576, 343] width 17 height 17
type input "**********"
drag, startPoint x: 461, startPoint y: 356, endPoint x: 460, endPoint y: 338, distance: 17.8
click at [460, 352] on div "Cancel save" at bounding box center [512, 353] width 277 height 27
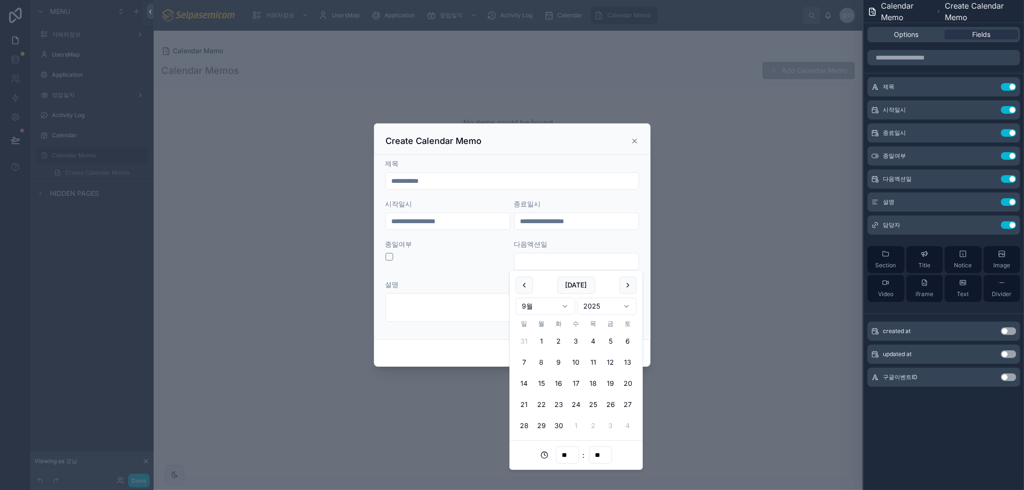
click at [546, 267] on input "text" at bounding box center [577, 261] width 124 height 13
click at [494, 260] on div at bounding box center [448, 257] width 125 height 8
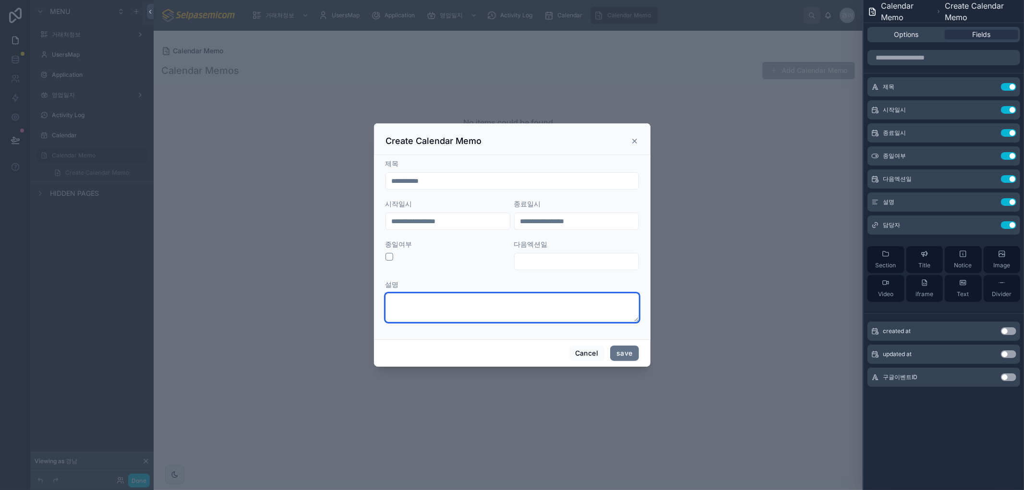
click at [479, 307] on textarea at bounding box center [513, 307] width 254 height 29
type textarea "**********"
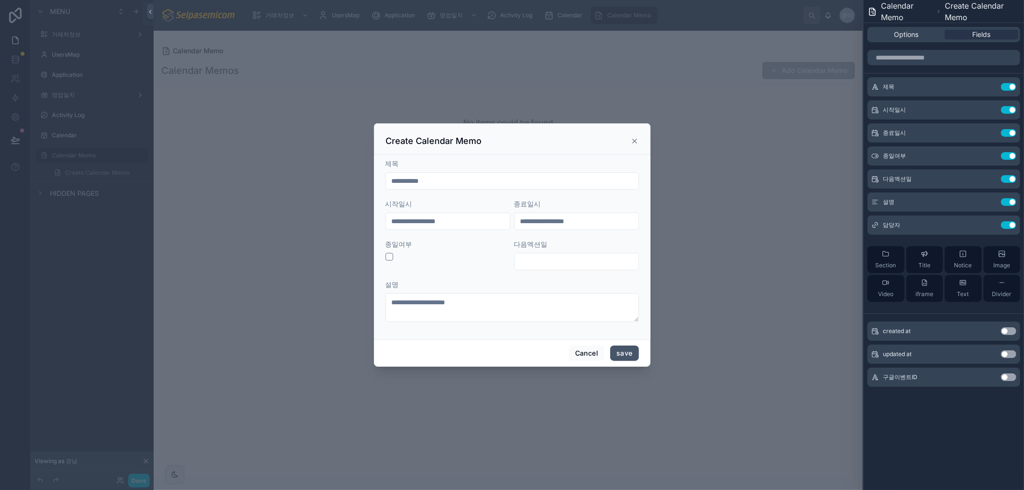
click at [636, 357] on button "save" at bounding box center [624, 353] width 28 height 15
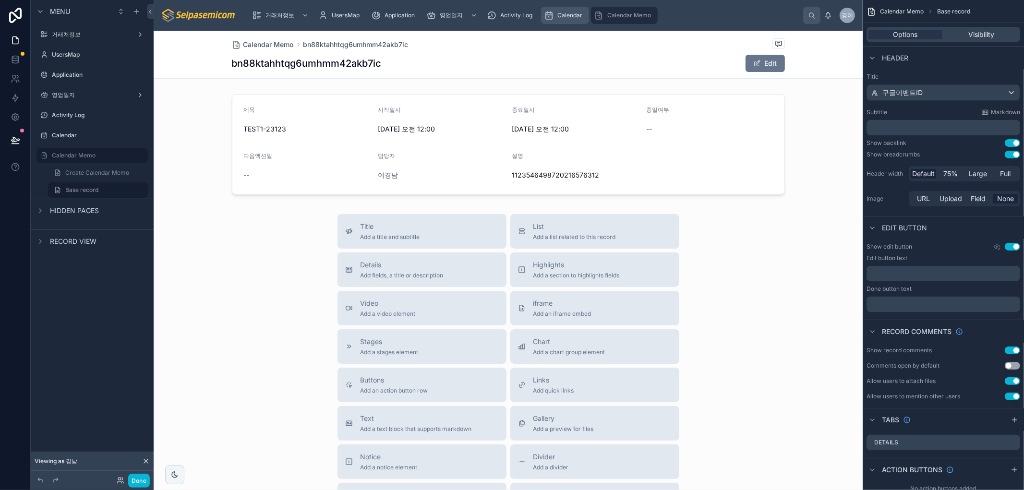
click at [575, 17] on span "Calendar" at bounding box center [570, 16] width 25 height 8
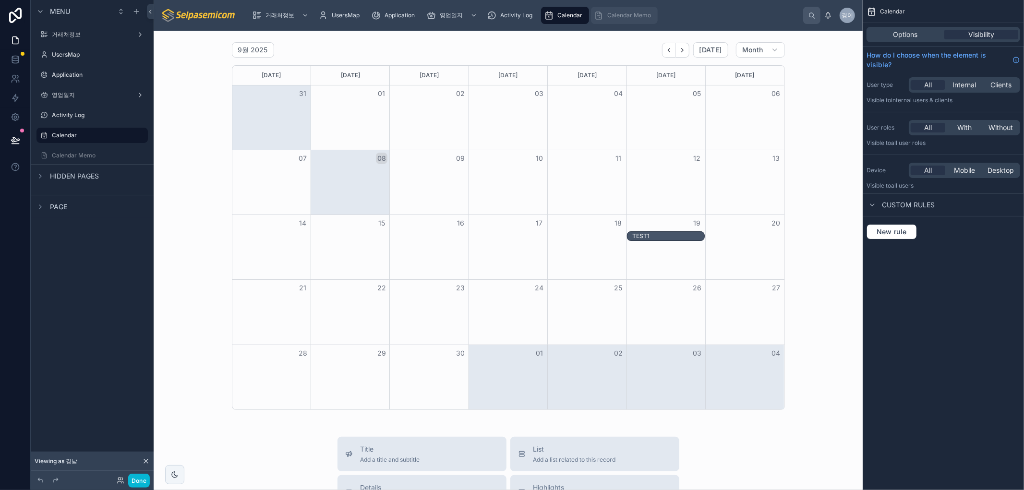
click at [626, 16] on span "Calendar Memo" at bounding box center [629, 16] width 44 height 8
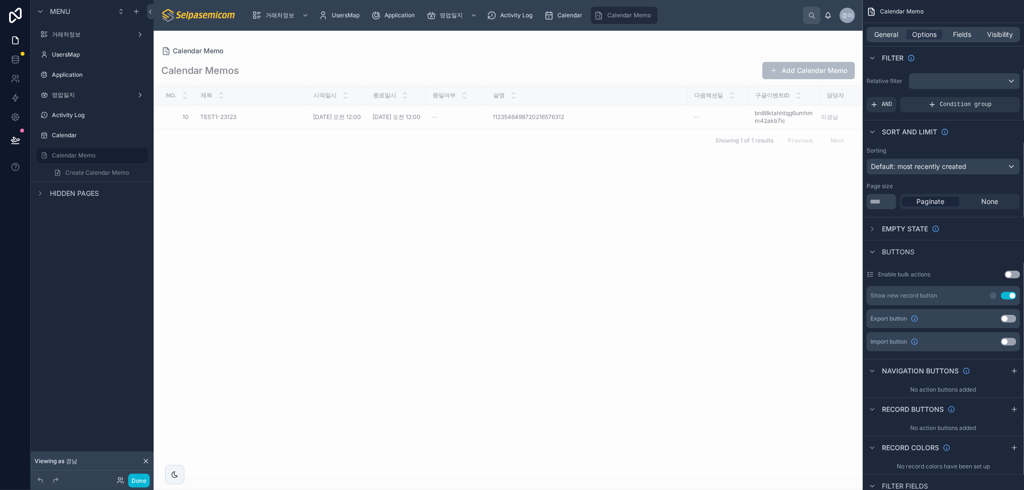
drag, startPoint x: 539, startPoint y: 198, endPoint x: 528, endPoint y: 214, distance: 19.0
click at [534, 208] on div "No. 제목 시작일시 종료일시 종일여부 설명 다음엑션일 구글이벤트ID 담당자 10 10 TEST1-23123 TEST1-23123 [DATE]…" at bounding box center [508, 282] width 708 height 392
drag, startPoint x: 472, startPoint y: 291, endPoint x: 303, endPoint y: 376, distance: 188.6
click at [471, 293] on div "No. 제목 시작일시 종료일시 종일여부 설명 다음엑션일 구글이벤트ID 담당자 10 10 TEST1-23123 TEST1-23123 [DATE]…" at bounding box center [508, 282] width 708 height 392
click at [406, 236] on div "No. 제목 시작일시 종료일시 종일여부 설명 다음엑션일 구글이벤트ID 담당자 10 10 TEST1-23123 TEST1-23123 [DATE]…" at bounding box center [508, 282] width 708 height 392
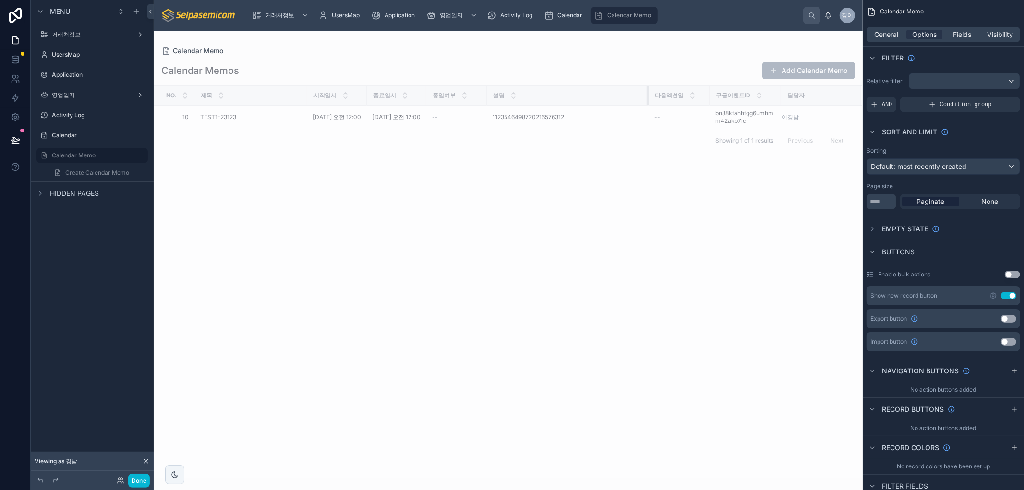
drag, startPoint x: 693, startPoint y: 97, endPoint x: 654, endPoint y: 102, distance: 39.8
click at [651, 102] on div at bounding box center [649, 95] width 4 height 19
drag, startPoint x: 597, startPoint y: 311, endPoint x: 523, endPoint y: 299, distance: 74.4
click at [597, 311] on div "No. 제목 시작일시 종료일시 종일여부 설명 다음엑션일 구글이벤트ID 담당자 10 10 TEST1-23123 TEST1-23123 [DATE]…" at bounding box center [508, 282] width 708 height 392
click at [471, 324] on div "No. 제목 시작일시 종료일시 종일여부 설명 다음엑션일 구글이벤트ID 담당자 10 10 TEST1-23123 TEST1-23123 [DATE]…" at bounding box center [508, 282] width 708 height 392
